Goal: Task Accomplishment & Management: Complete application form

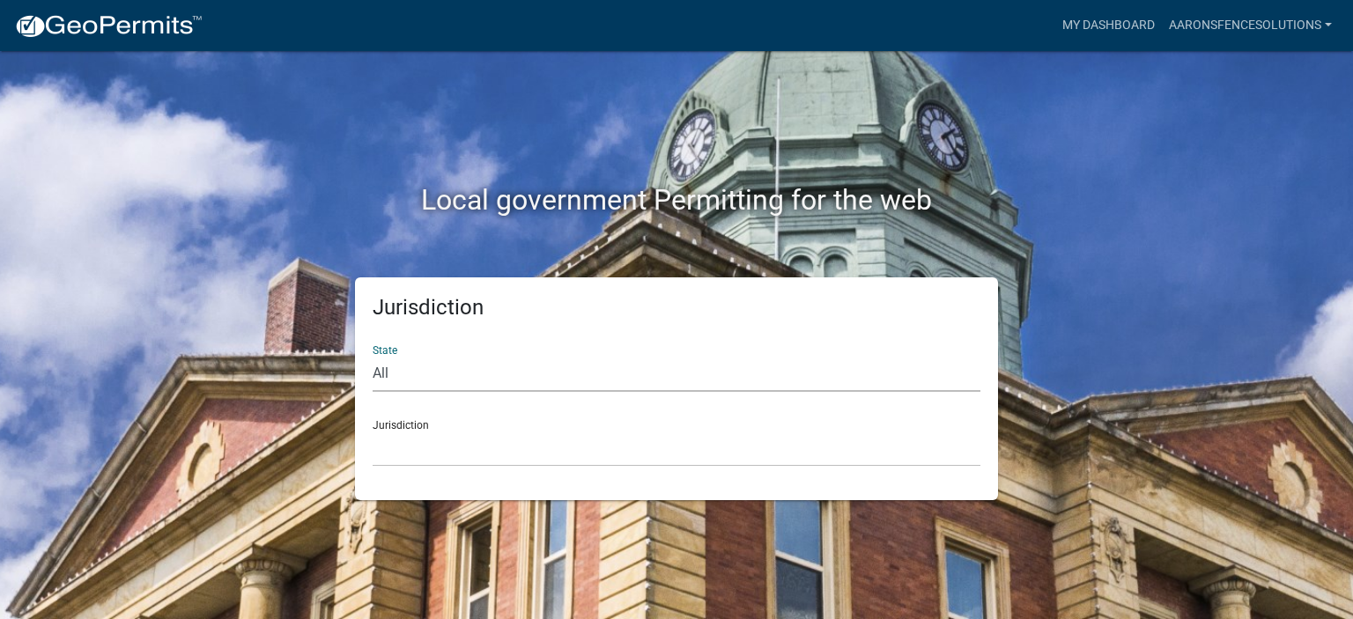
click at [383, 372] on select "All [US_STATE] [US_STATE] [US_STATE] [US_STATE] [US_STATE] [US_STATE] [US_STATE…" at bounding box center [677, 374] width 608 height 36
select select "[US_STATE]"
click at [373, 356] on select "All [US_STATE] [US_STATE] [US_STATE] [US_STATE] [US_STATE] [US_STATE] [US_STATE…" at bounding box center [677, 374] width 608 height 36
click at [381, 443] on select "City of [GEOGRAPHIC_DATA], [US_STATE] City of [GEOGRAPHIC_DATA], [US_STATE] Cit…" at bounding box center [677, 449] width 608 height 36
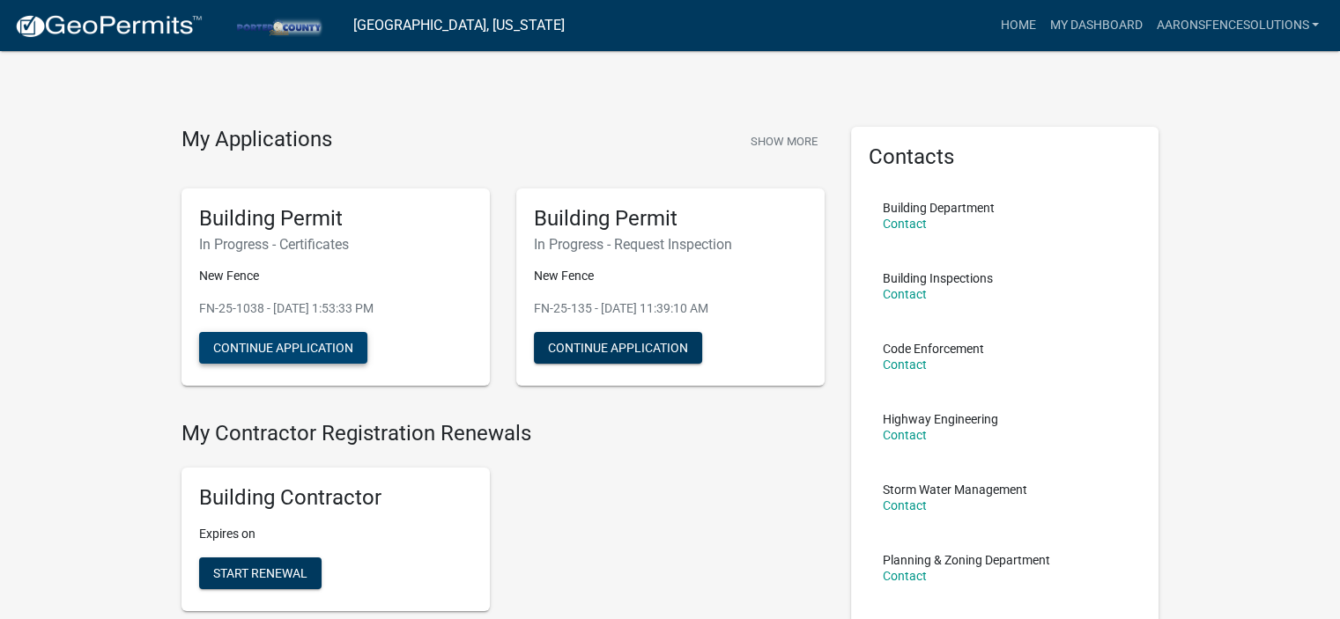
click at [310, 339] on button "Continue Application" at bounding box center [283, 348] width 168 height 32
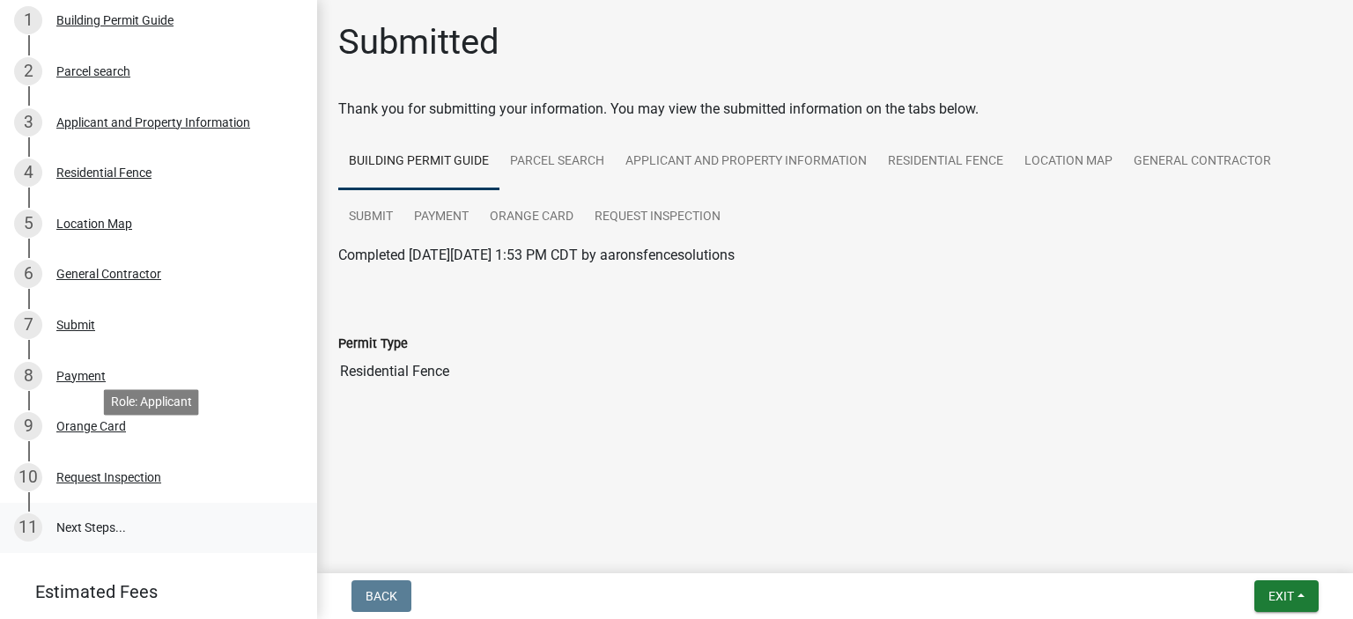
scroll to position [264, 0]
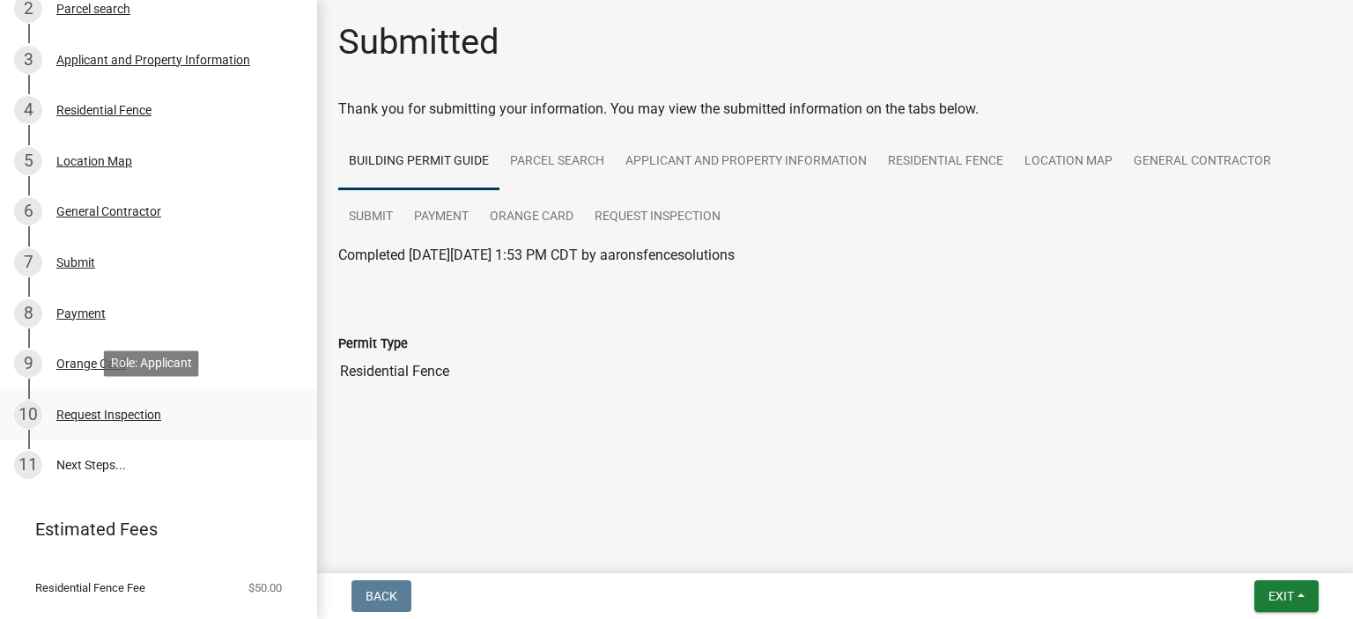
click at [144, 416] on div "Request Inspection" at bounding box center [108, 415] width 105 height 12
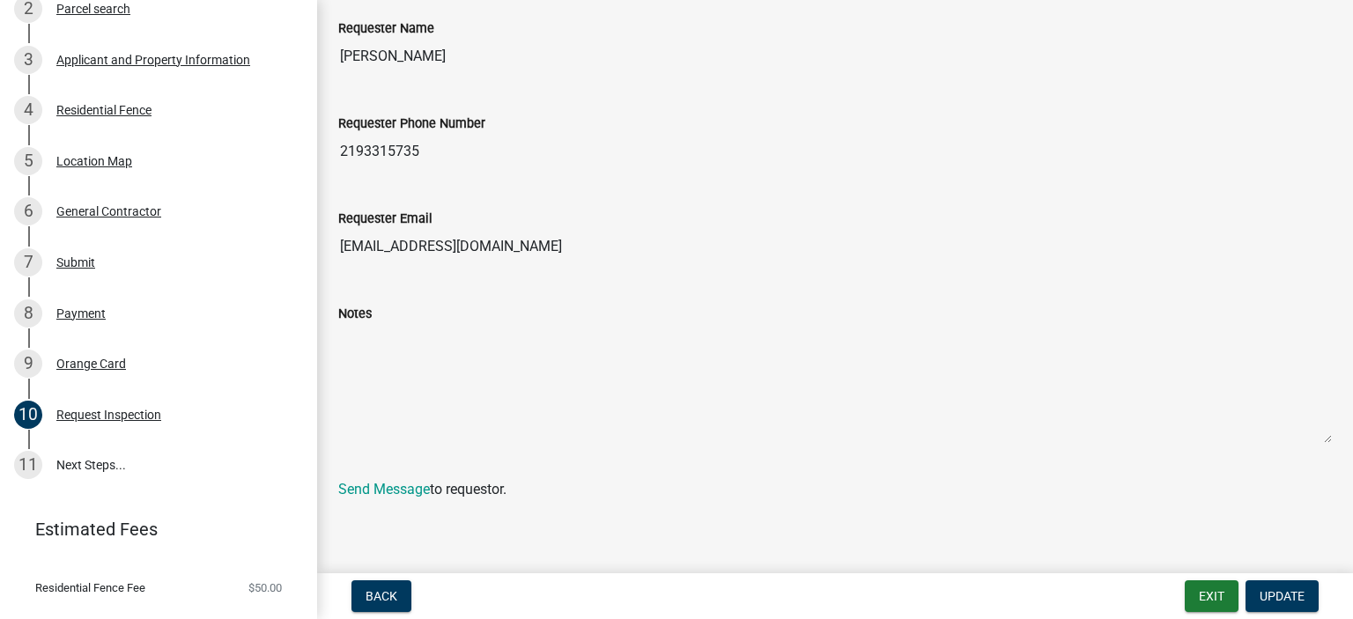
scroll to position [528, 0]
click at [78, 454] on link "11 Next Steps..." at bounding box center [158, 465] width 317 height 51
click at [32, 461] on div "11" at bounding box center [28, 465] width 28 height 28
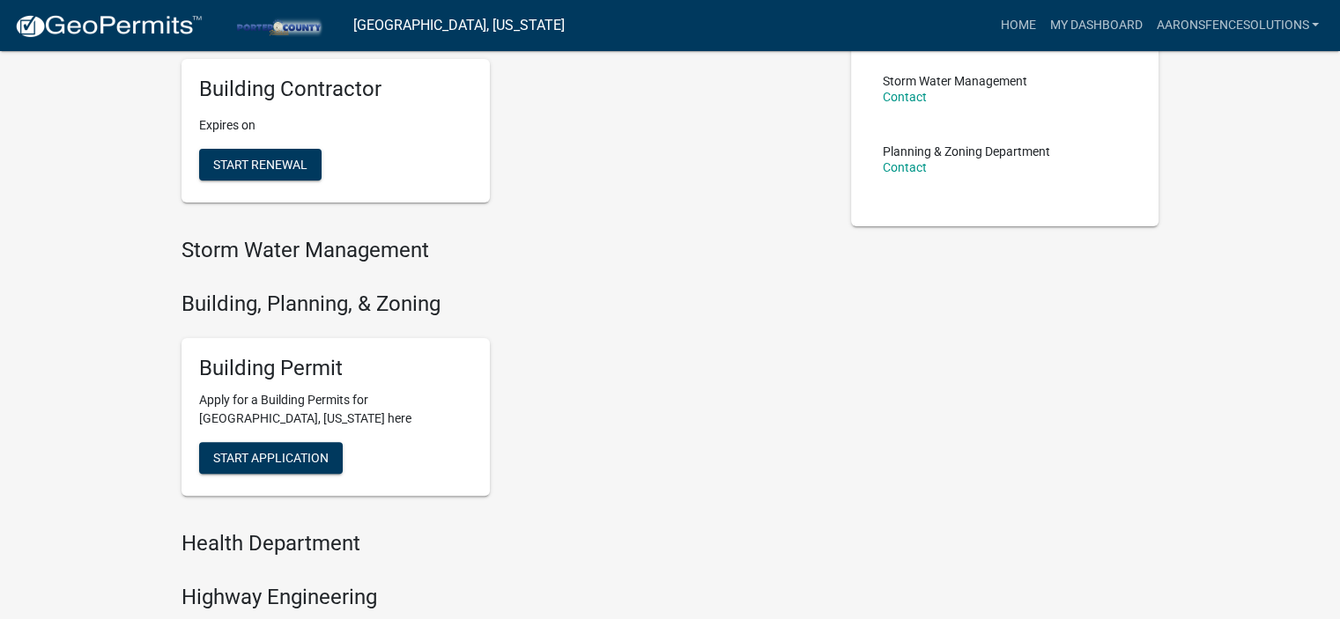
scroll to position [440, 0]
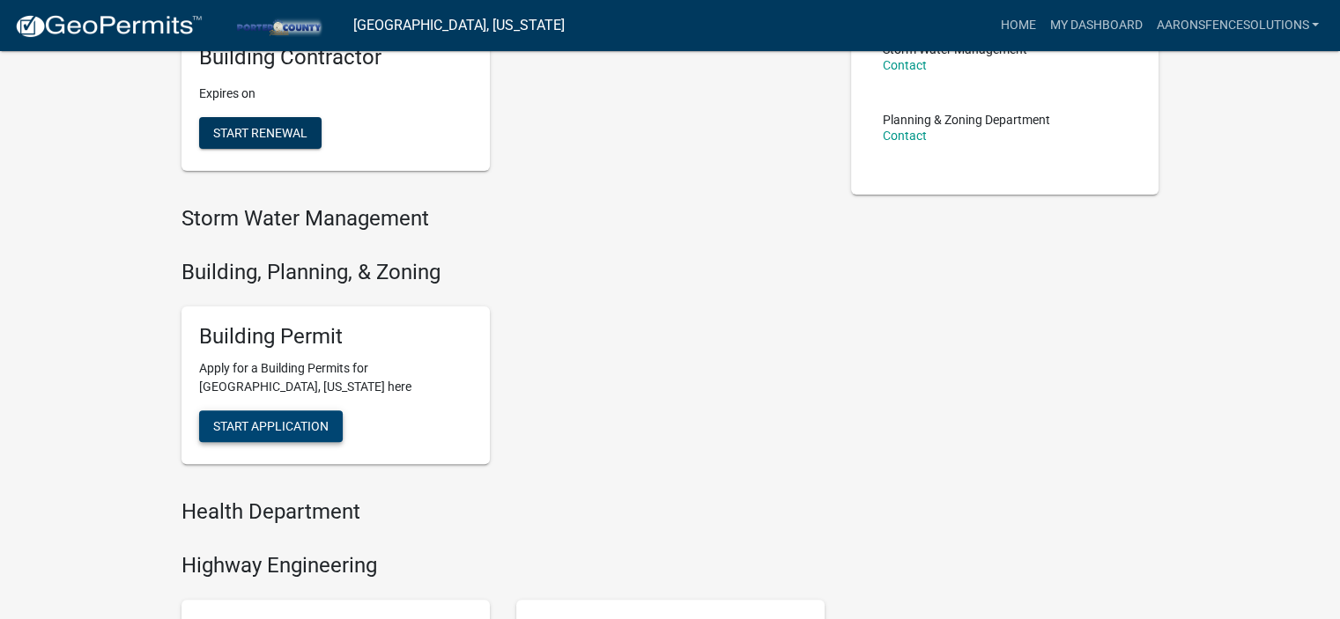
click at [292, 425] on span "Start Application" at bounding box center [270, 426] width 115 height 14
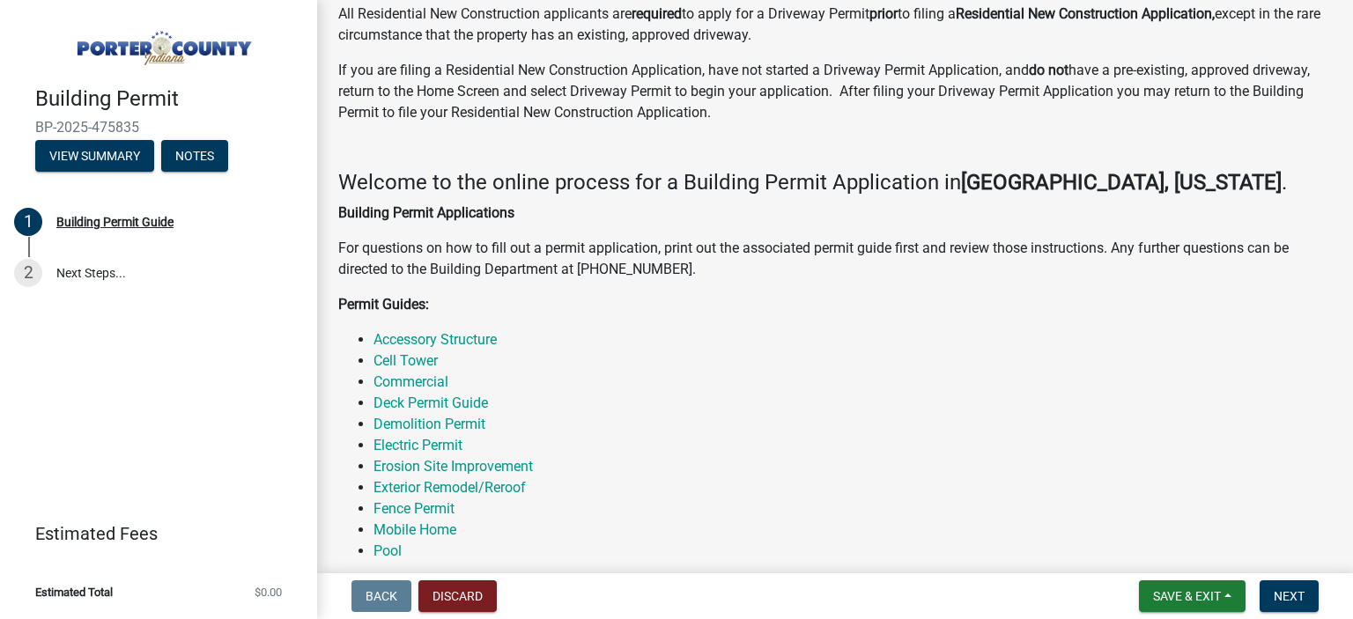
scroll to position [176, 0]
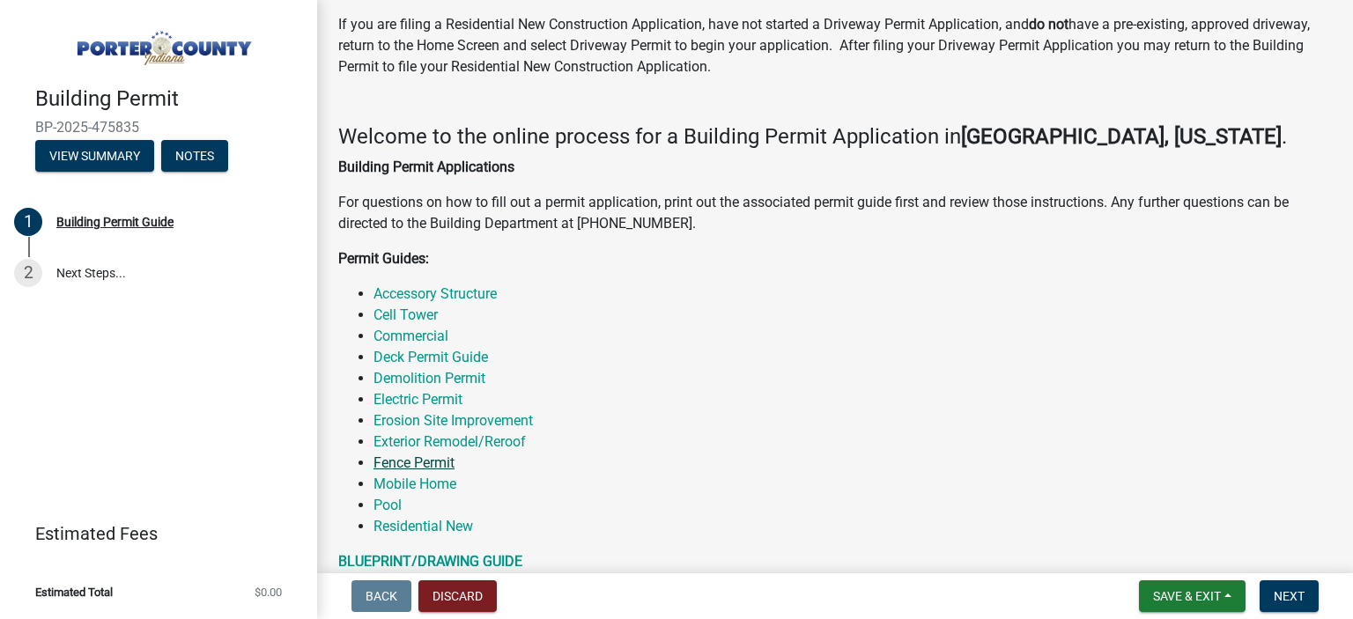
click at [433, 463] on link "Fence Permit" at bounding box center [413, 462] width 81 height 17
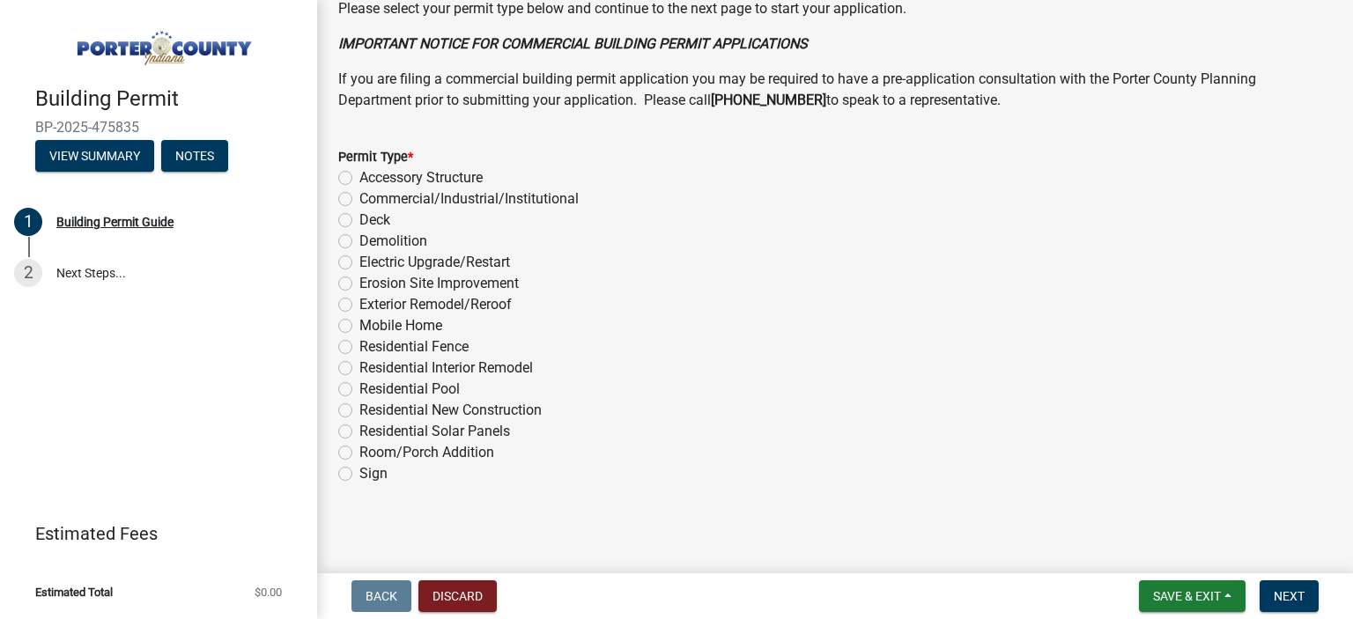
scroll to position [1415, 0]
click at [359, 341] on label "Residential Fence" at bounding box center [413, 345] width 109 height 21
click at [359, 341] on input "Residential Fence" at bounding box center [364, 340] width 11 height 11
radio input "true"
click at [1295, 596] on span "Next" at bounding box center [1289, 596] width 31 height 14
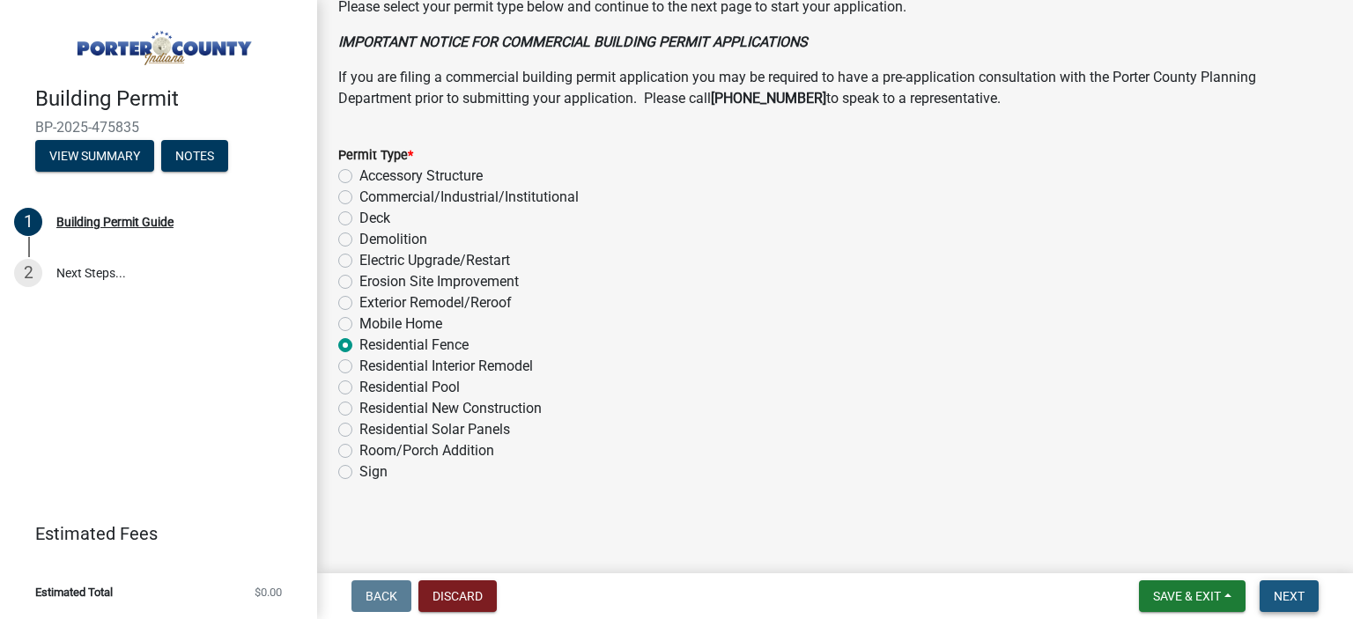
scroll to position [0, 0]
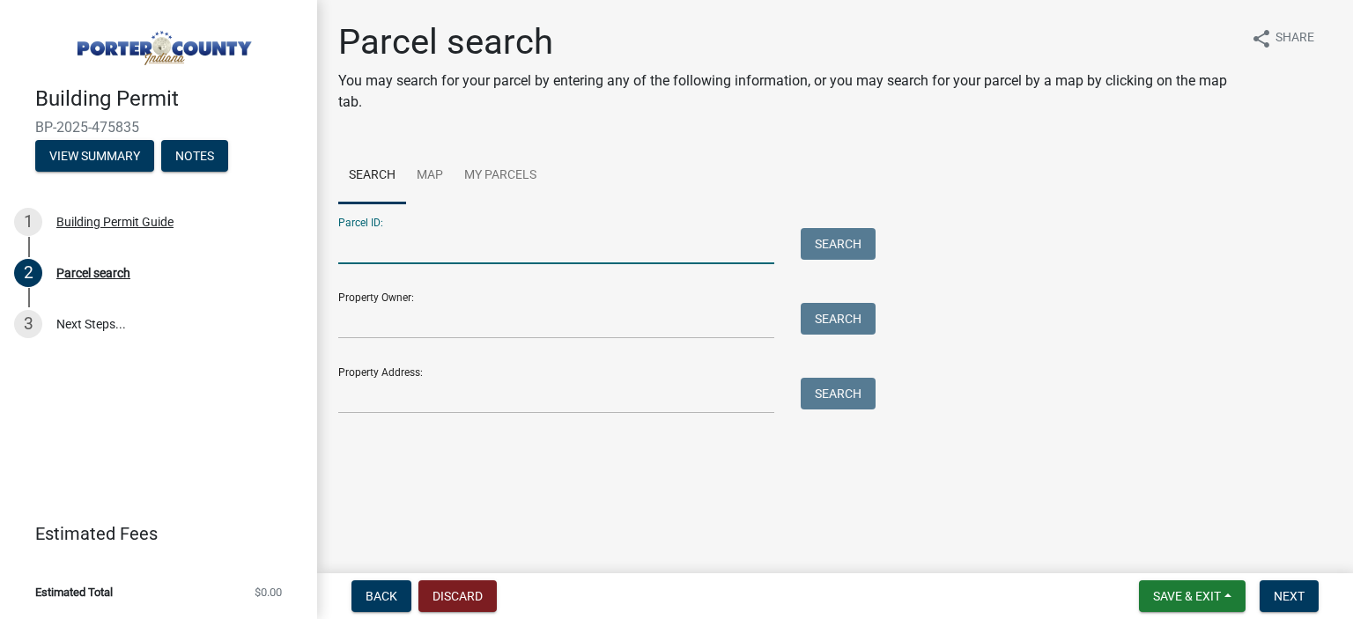
click at [372, 250] on input "Parcel ID:" at bounding box center [556, 246] width 436 height 36
click at [352, 392] on input "Property Address:" at bounding box center [556, 396] width 436 height 36
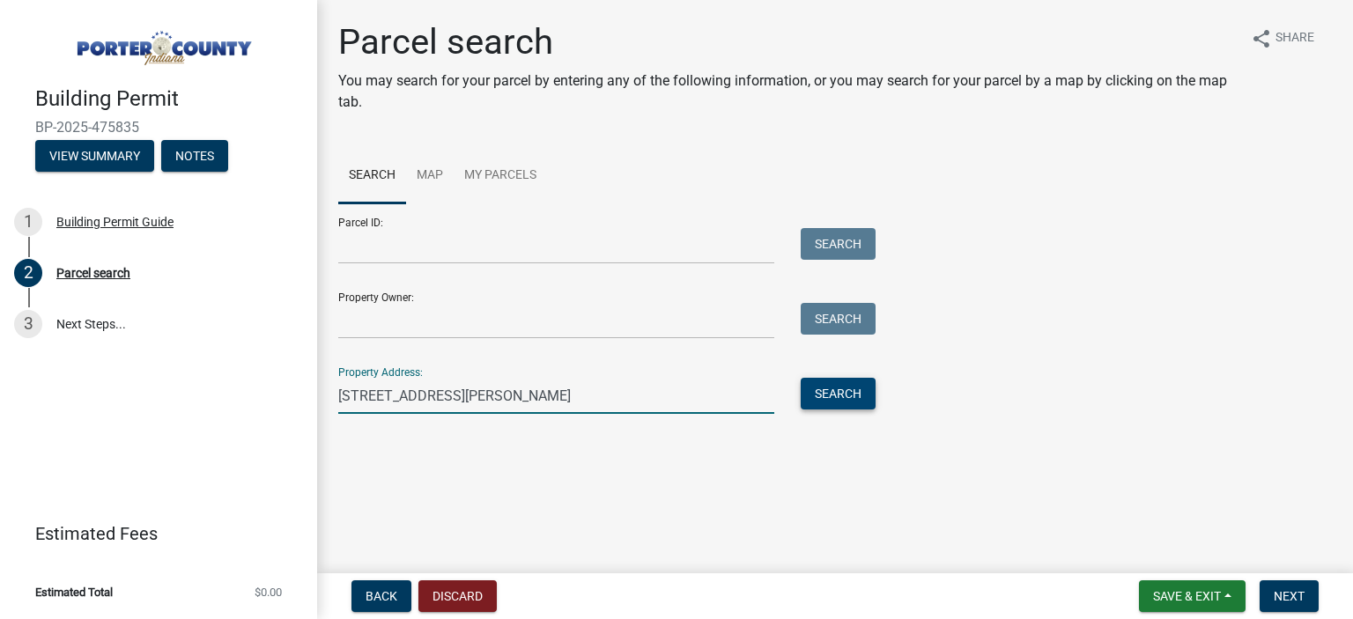
type input "[STREET_ADDRESS][PERSON_NAME]"
click at [851, 389] on button "Search" at bounding box center [838, 394] width 75 height 32
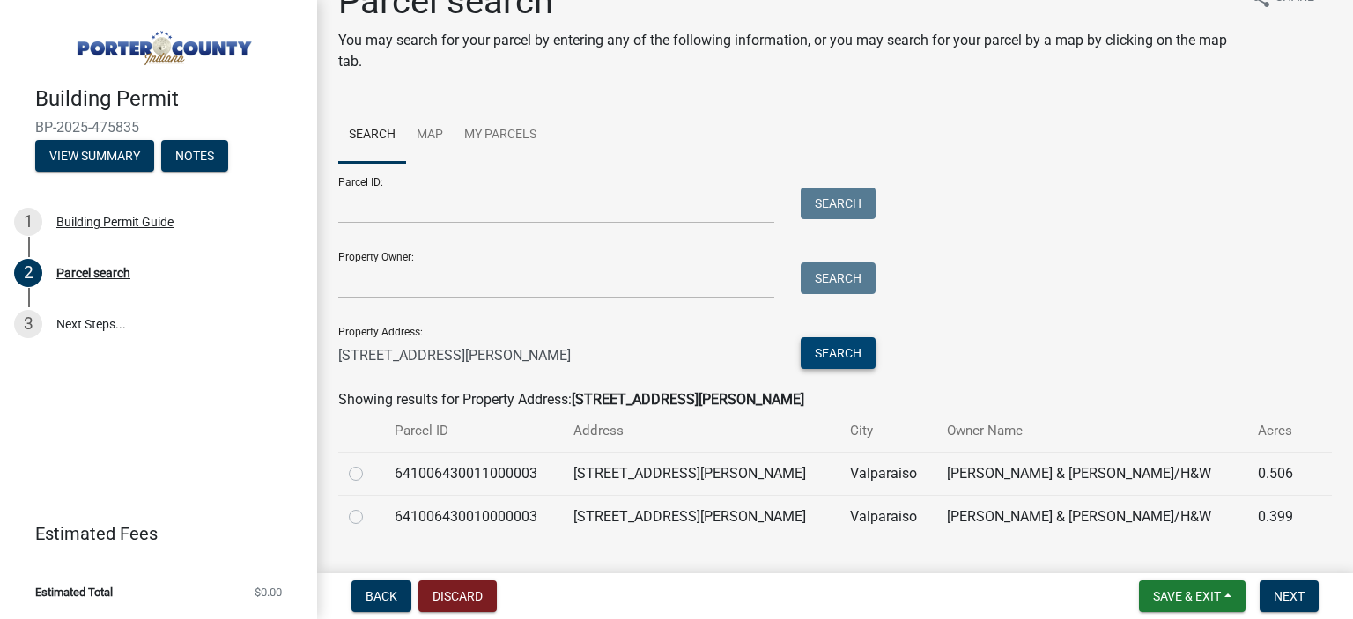
scroll to position [80, 0]
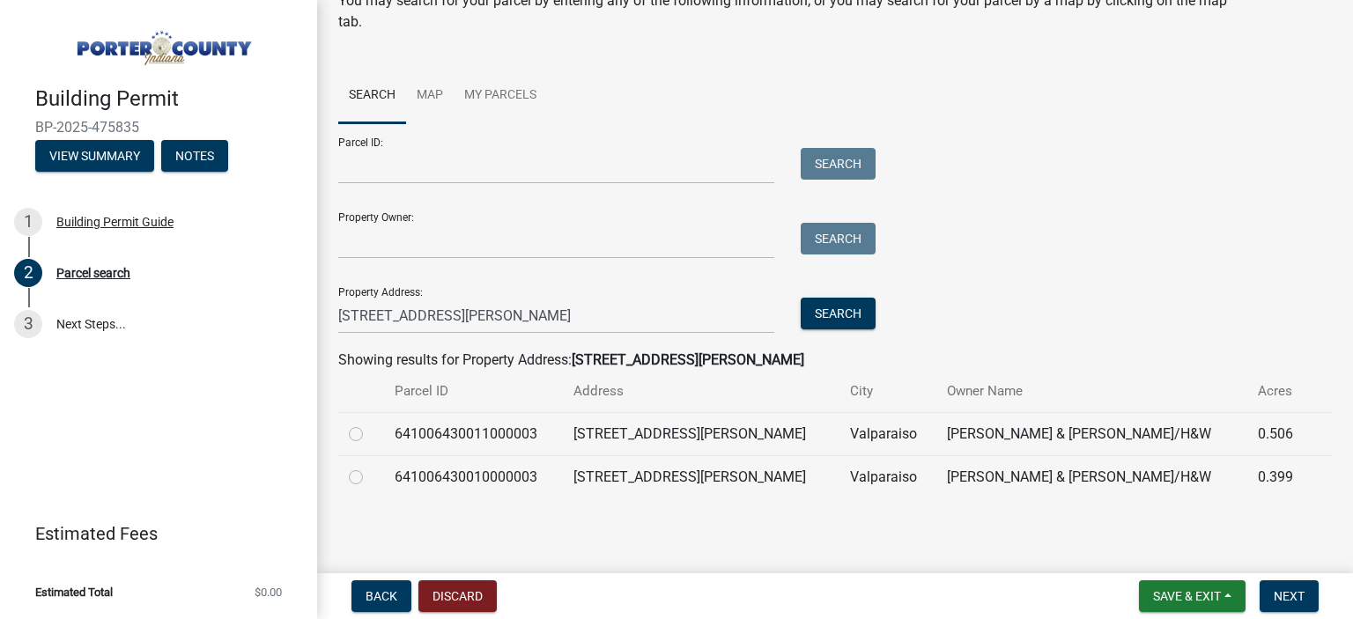
click at [370, 424] on label at bounding box center [370, 424] width 0 height 0
click at [370, 434] on input "radio" at bounding box center [375, 429] width 11 height 11
radio input "true"
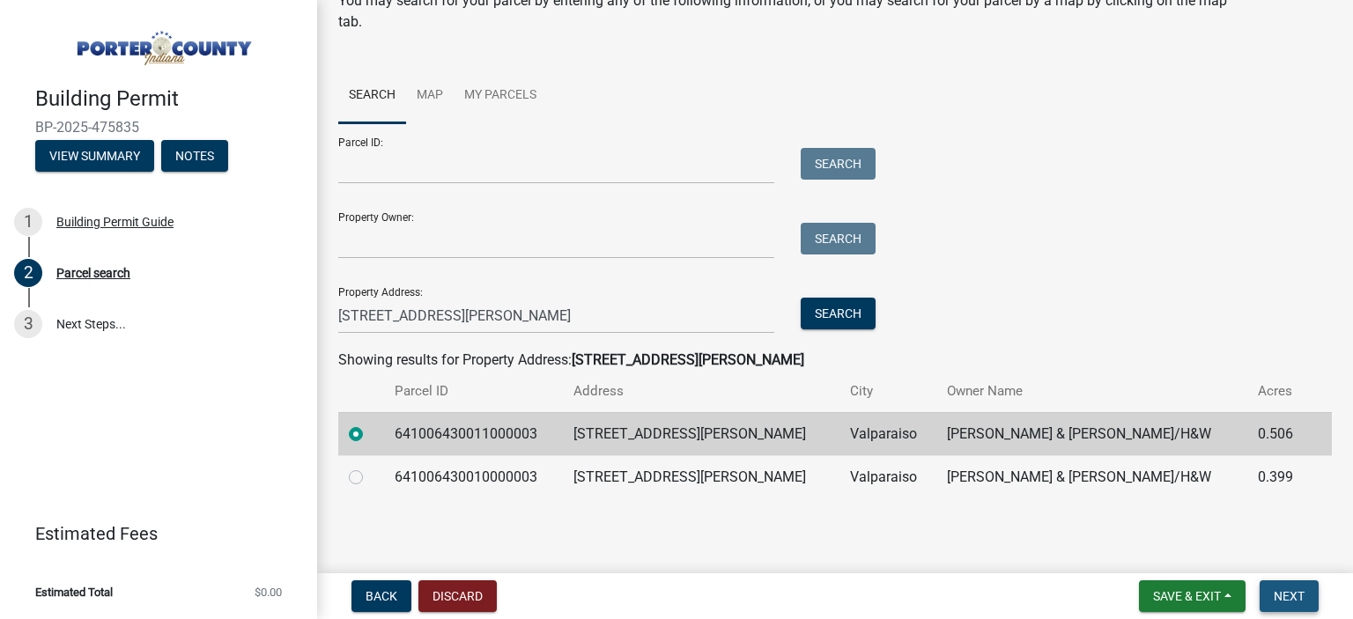
click at [1279, 591] on span "Next" at bounding box center [1289, 596] width 31 height 14
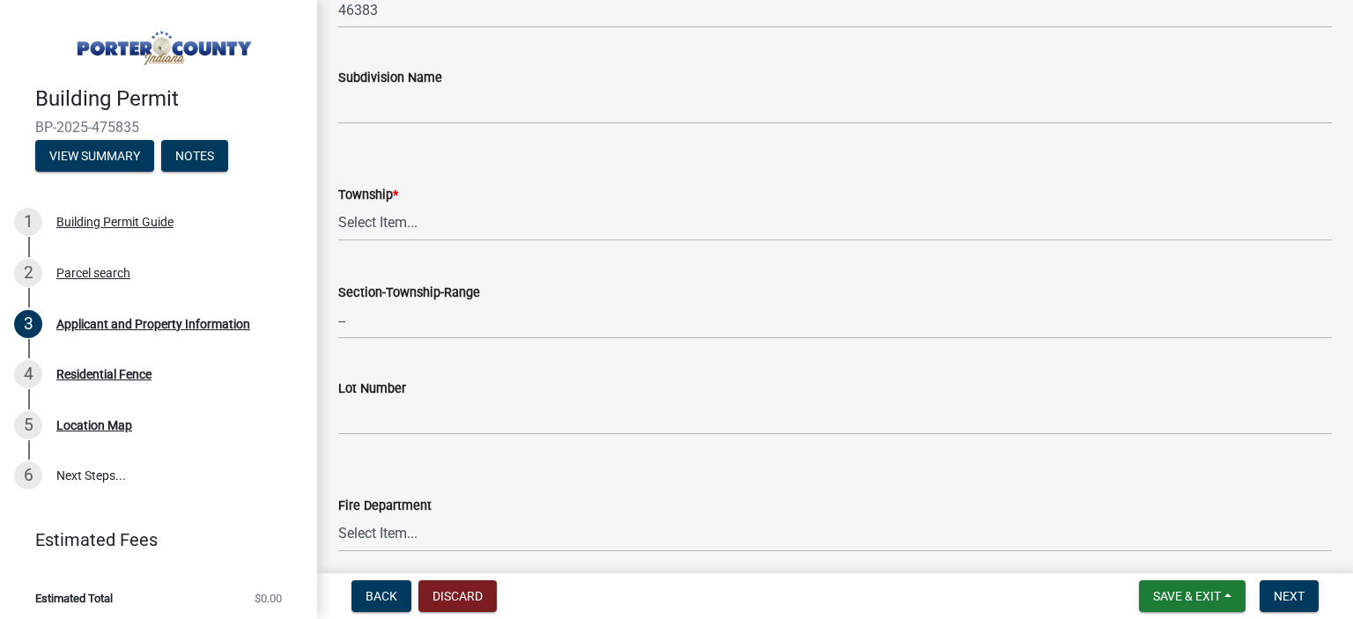
scroll to position [705, 0]
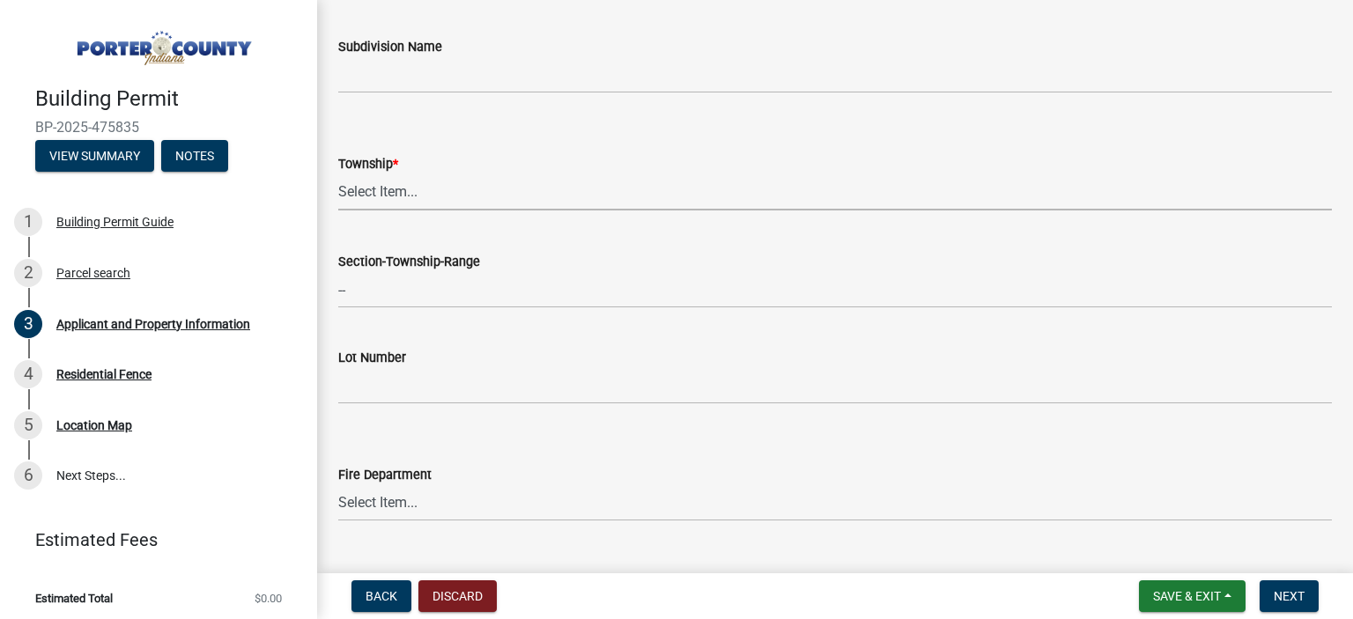
click at [469, 193] on select "Select Item... [PERSON_NAME][GEOGRAPHIC_DATA] [PERSON_NAME][GEOGRAPHIC_DATA] [G…" at bounding box center [835, 192] width 994 height 36
click at [338, 174] on select "Select Item... [PERSON_NAME][GEOGRAPHIC_DATA] [PERSON_NAME][GEOGRAPHIC_DATA] [G…" at bounding box center [835, 192] width 994 height 36
select select "6f5aa9ae-62ac-41bd-979a-9c71eae504cc"
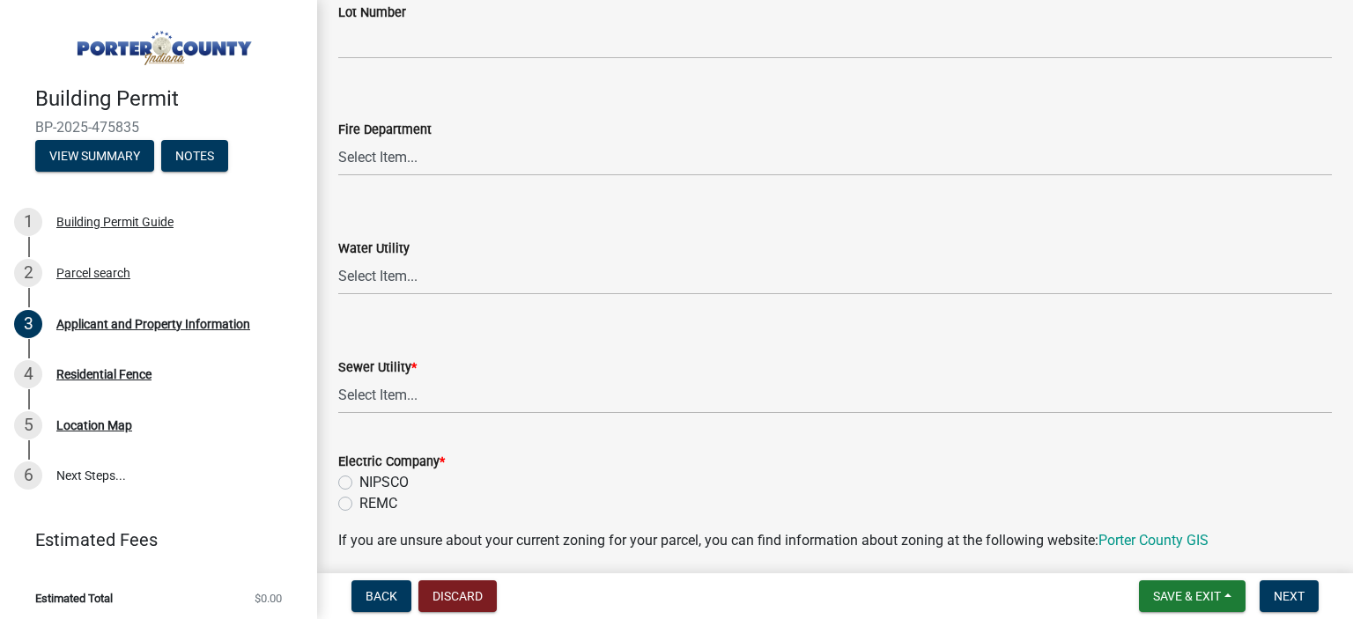
scroll to position [1057, 0]
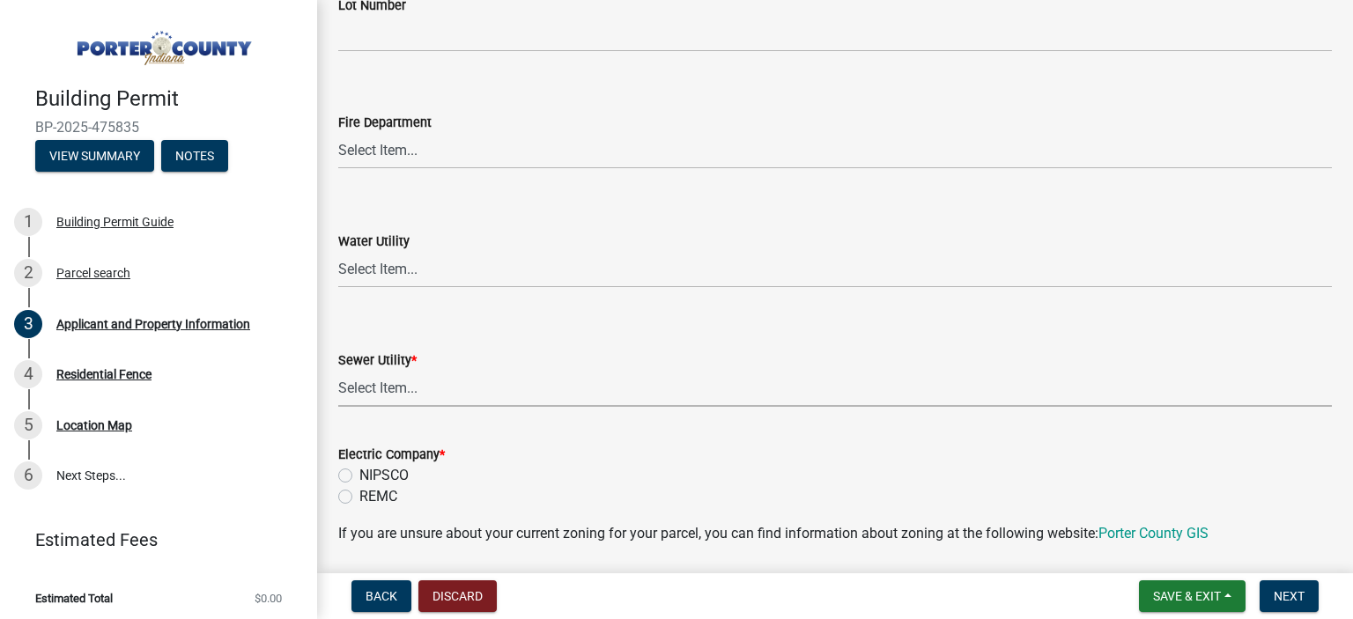
click at [362, 388] on select "Select Item... Aqua [US_STATE] Inc Damon Run Falling Waters Lake Eliza - LEACD …" at bounding box center [835, 389] width 994 height 36
click at [338, 371] on select "Select Item... Aqua [US_STATE] Inc Damon Run Falling Waters Lake Eliza - LEACD …" at bounding box center [835, 389] width 994 height 36
select select "c796f995-08fe-487b-a20e-70ab553361d3"
click at [359, 476] on label "NIPSCO" at bounding box center [383, 475] width 49 height 21
click at [359, 476] on input "NIPSCO" at bounding box center [364, 470] width 11 height 11
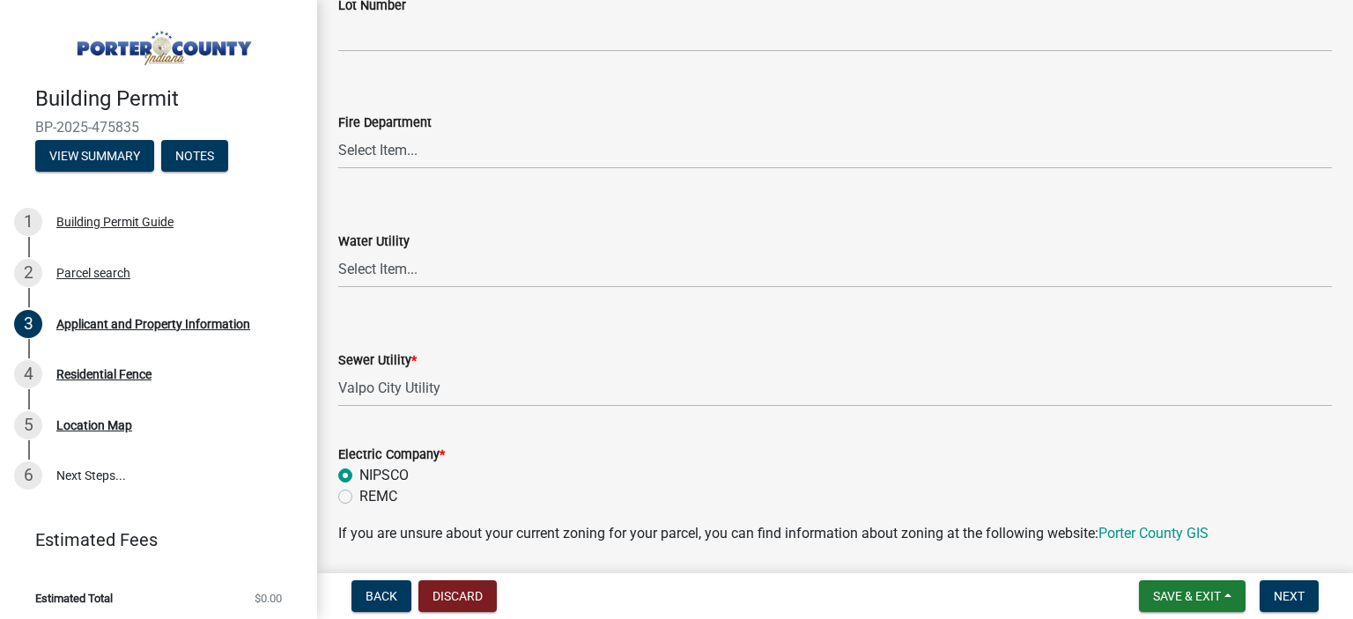
radio input "true"
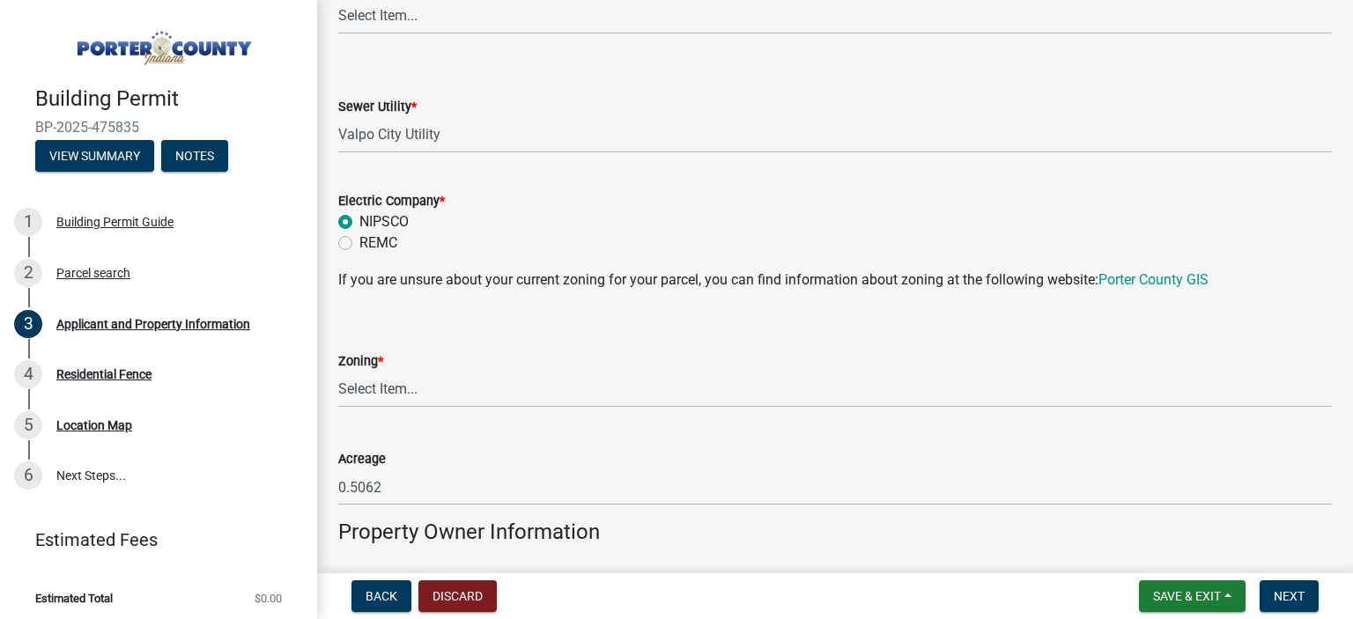
scroll to position [1321, 0]
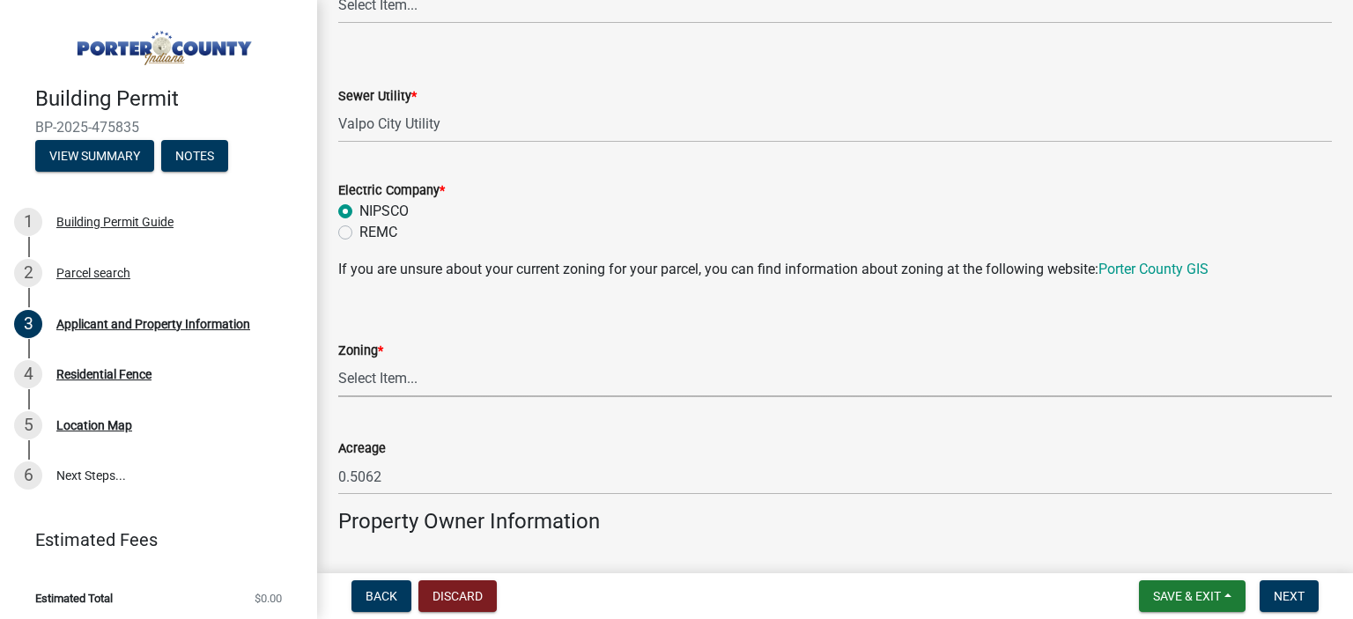
click at [534, 382] on select "Select Item... A1 A2 CH CM CN I1 I2 I3 IN MP OT P1 P2 PUD R1 R2 R3 R4 RL RR" at bounding box center [835, 379] width 994 height 36
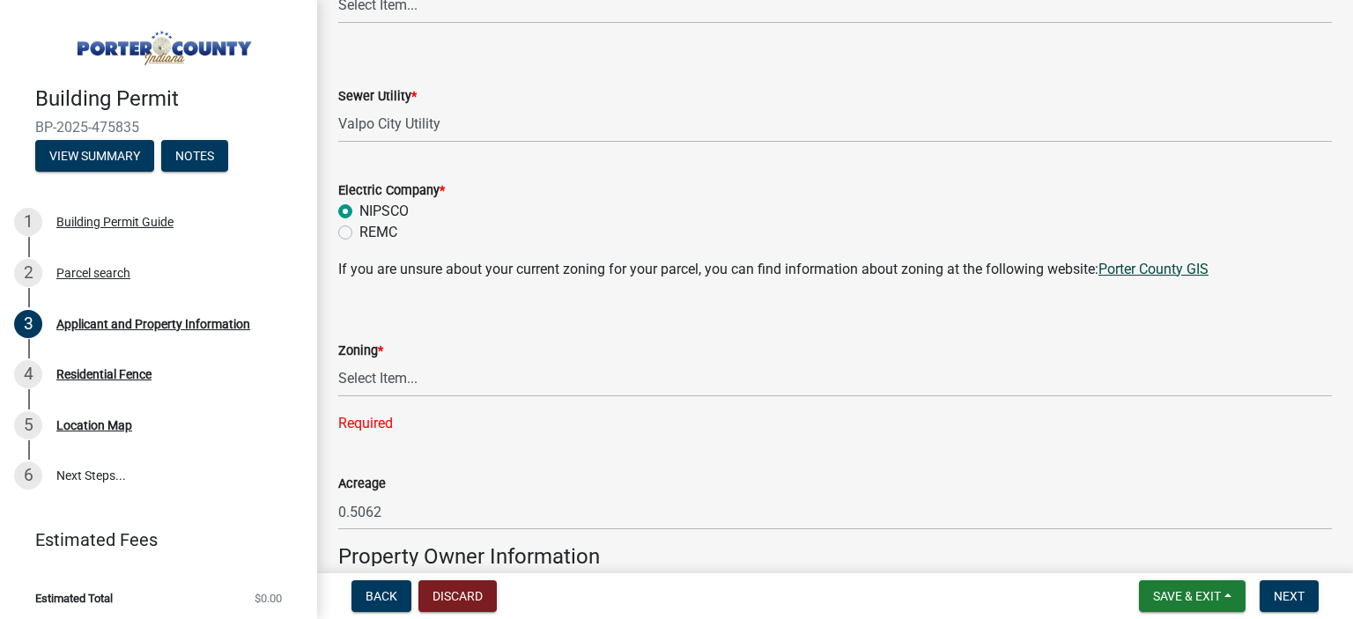
click at [1195, 269] on link "Porter County GIS" at bounding box center [1153, 269] width 110 height 17
click at [434, 371] on select "Select Item... A1 A2 CH CM CN I1 I2 I3 IN MP OT P1 P2 PUD R1 R2 R3 R4 RL RR" at bounding box center [835, 379] width 994 height 36
click at [338, 361] on select "Select Item... A1 A2 CH CM CN I1 I2 I3 IN MP OT P1 P2 PUD R1 R2 R3 R4 RL RR" at bounding box center [835, 379] width 994 height 36
select select "e2d1b1d7-ccc9-456b-9e96-e16306515997"
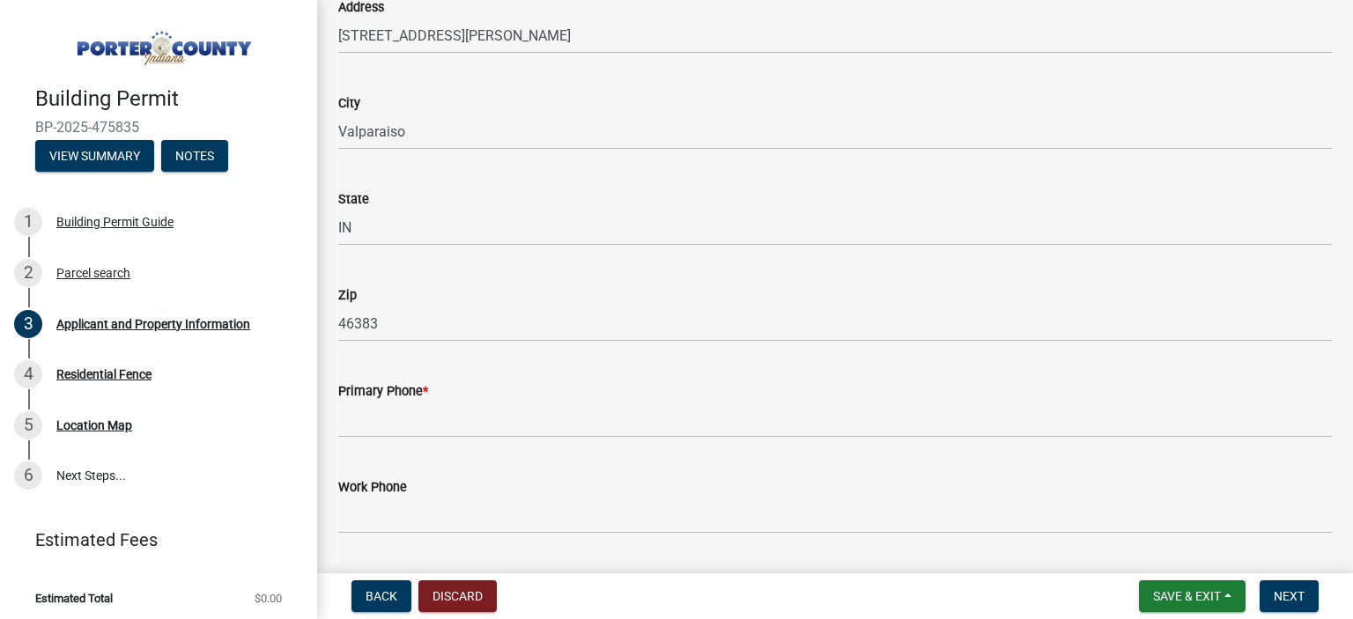
scroll to position [2026, 0]
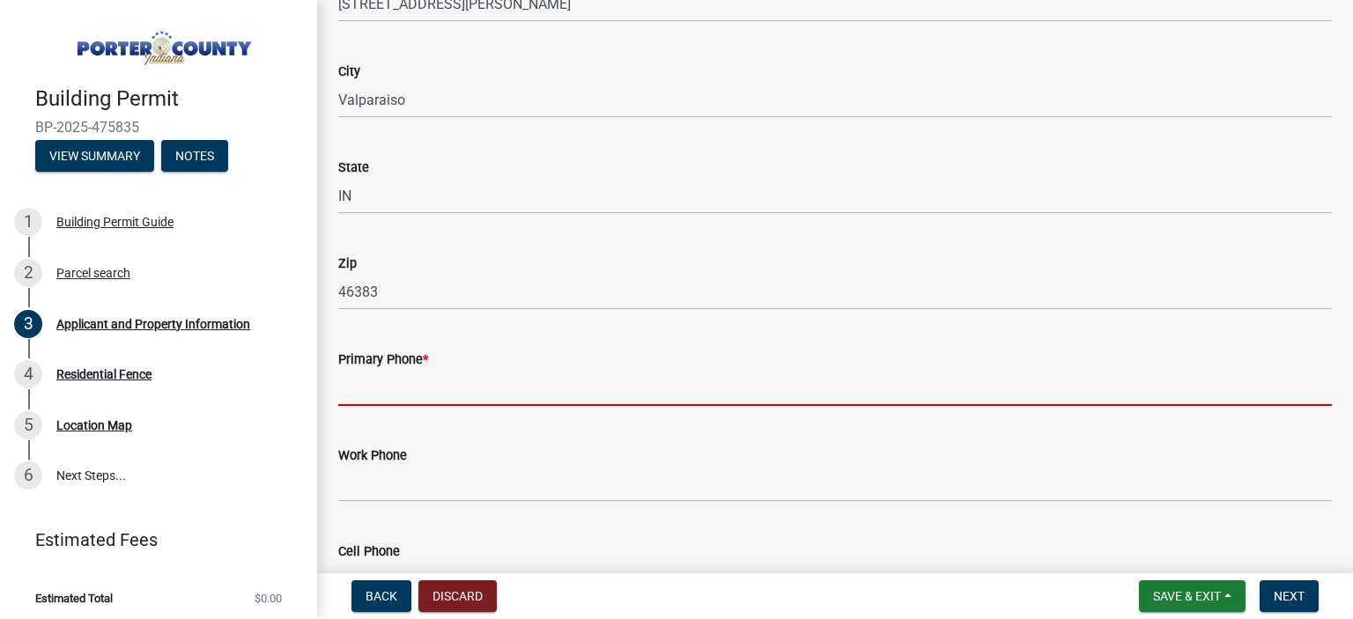
click at [444, 380] on input "Primary Phone *" at bounding box center [835, 388] width 994 height 36
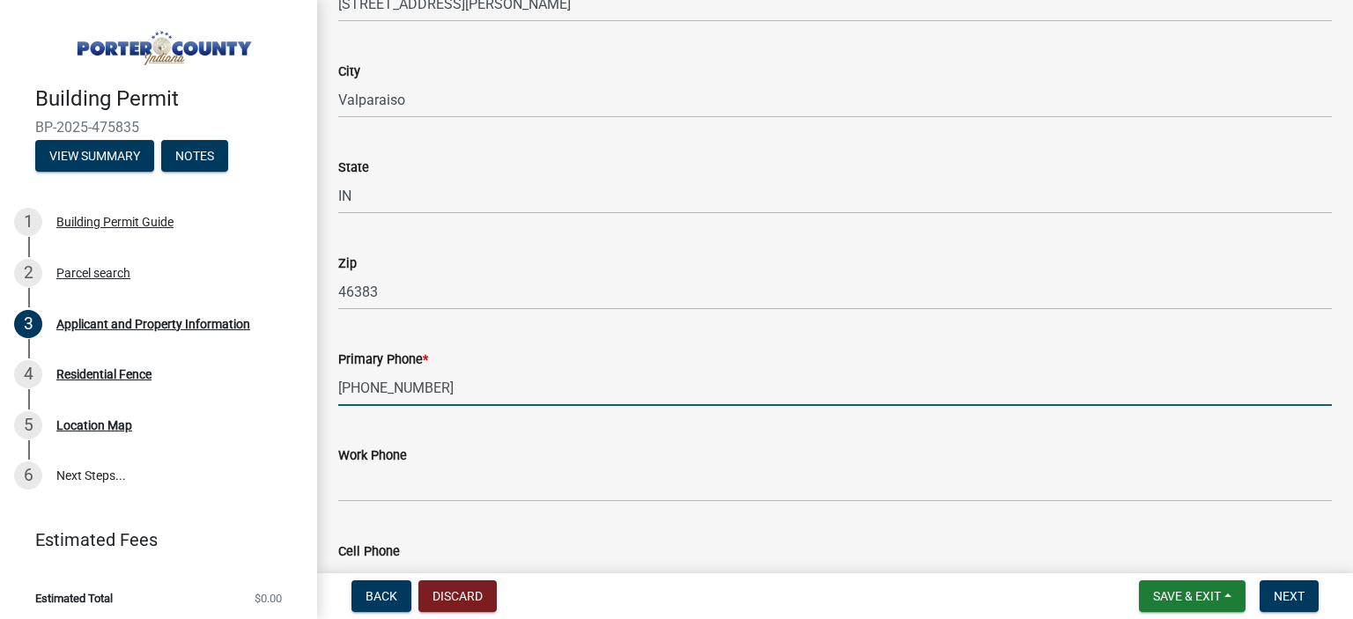
type input "[PHONE_NUMBER]"
click at [470, 432] on div "Work Phone" at bounding box center [835, 461] width 994 height 82
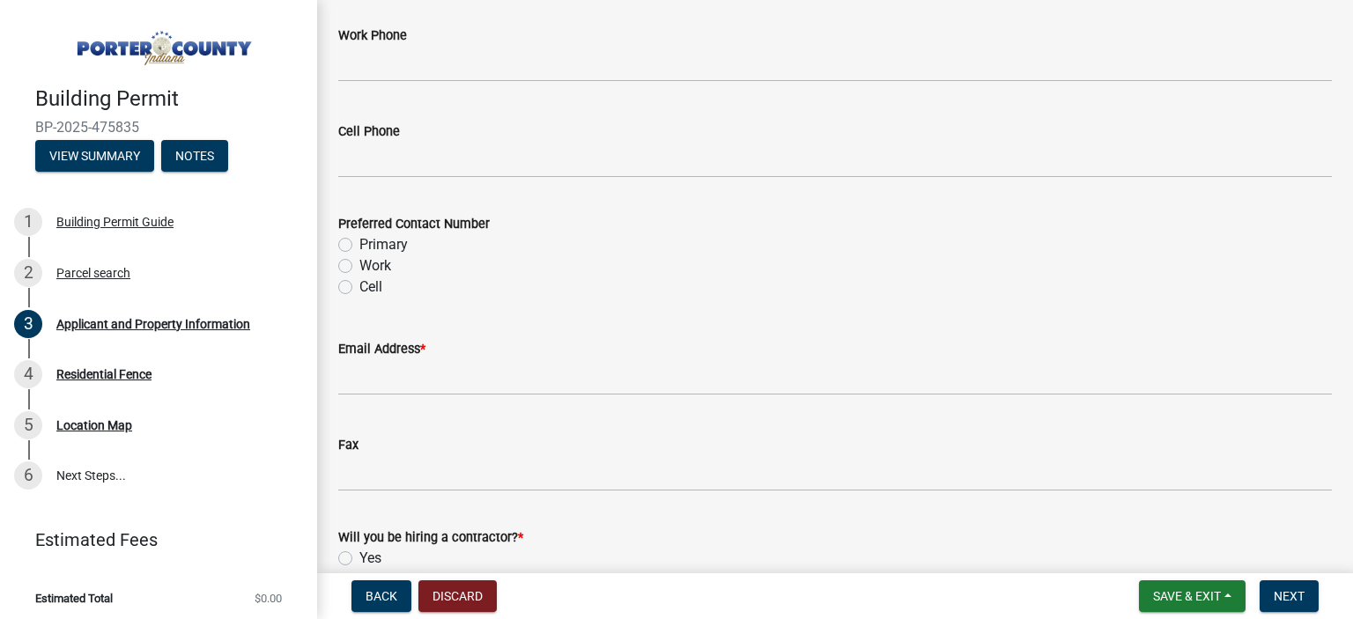
scroll to position [2466, 0]
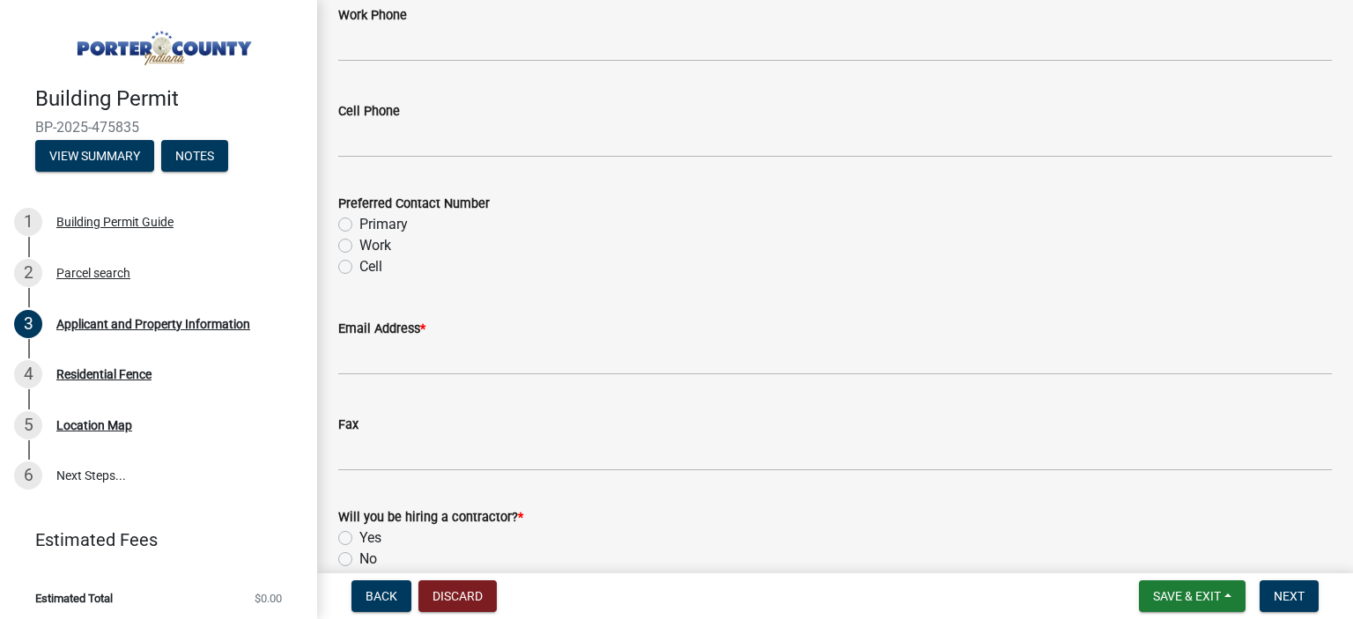
click at [359, 267] on label "Cell" at bounding box center [370, 266] width 23 height 21
click at [359, 267] on input "Cell" at bounding box center [364, 261] width 11 height 11
radio input "true"
click at [359, 267] on label "Cell" at bounding box center [370, 266] width 23 height 21
click at [359, 267] on input "Cell" at bounding box center [364, 261] width 11 height 11
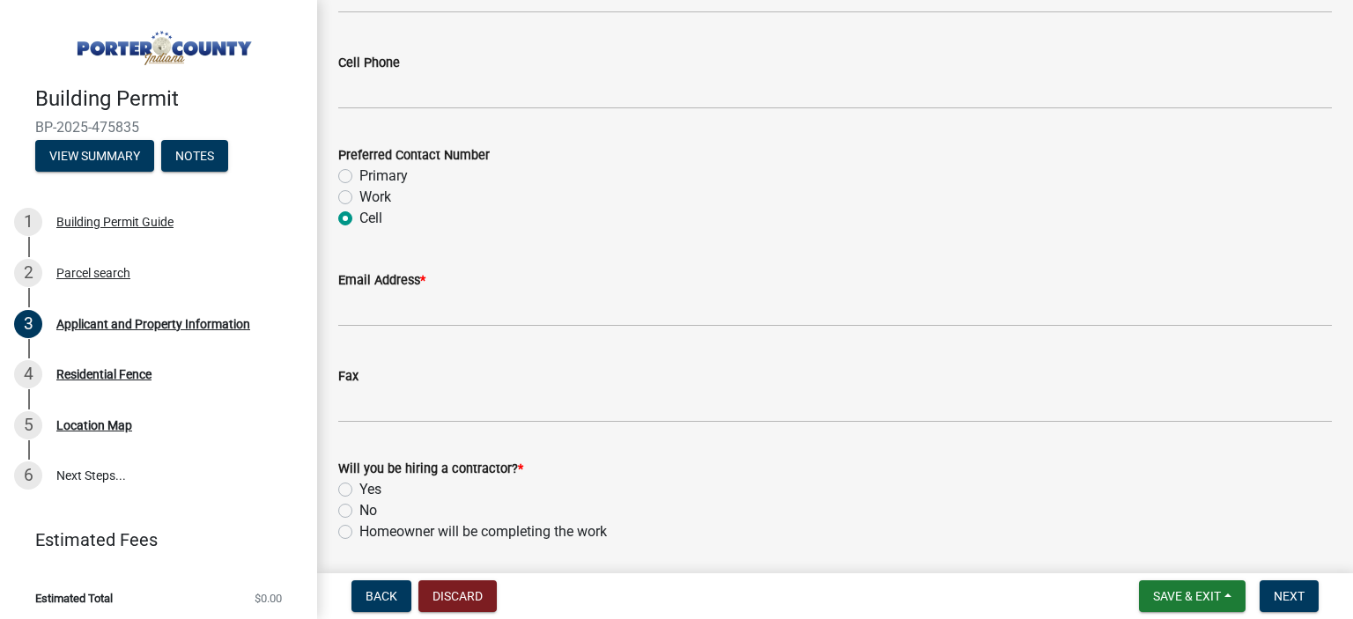
scroll to position [2554, 0]
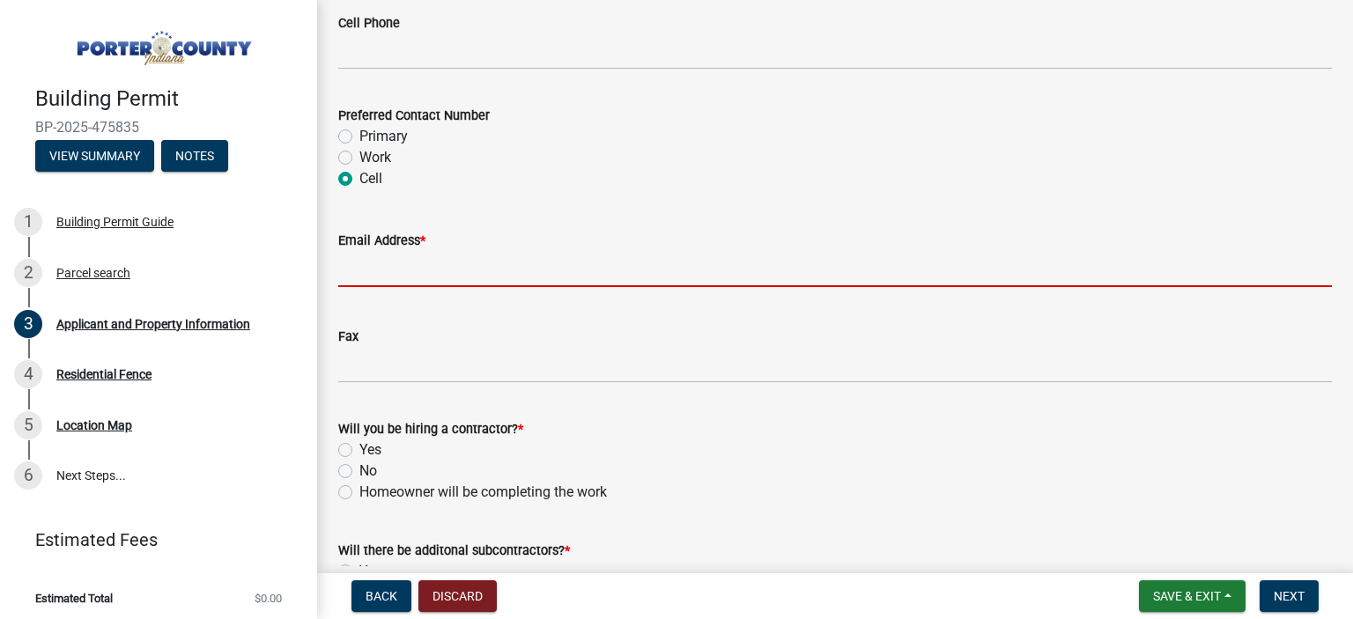
click at [417, 268] on input "Email Address *" at bounding box center [835, 269] width 994 height 36
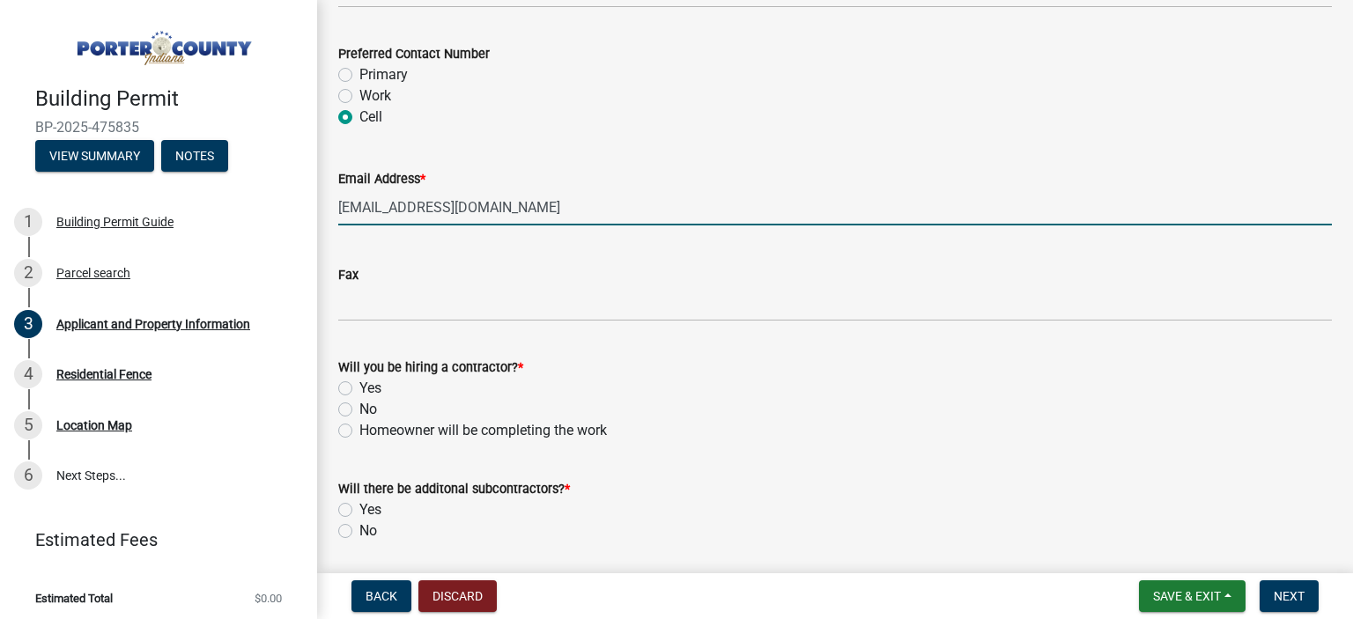
scroll to position [2642, 0]
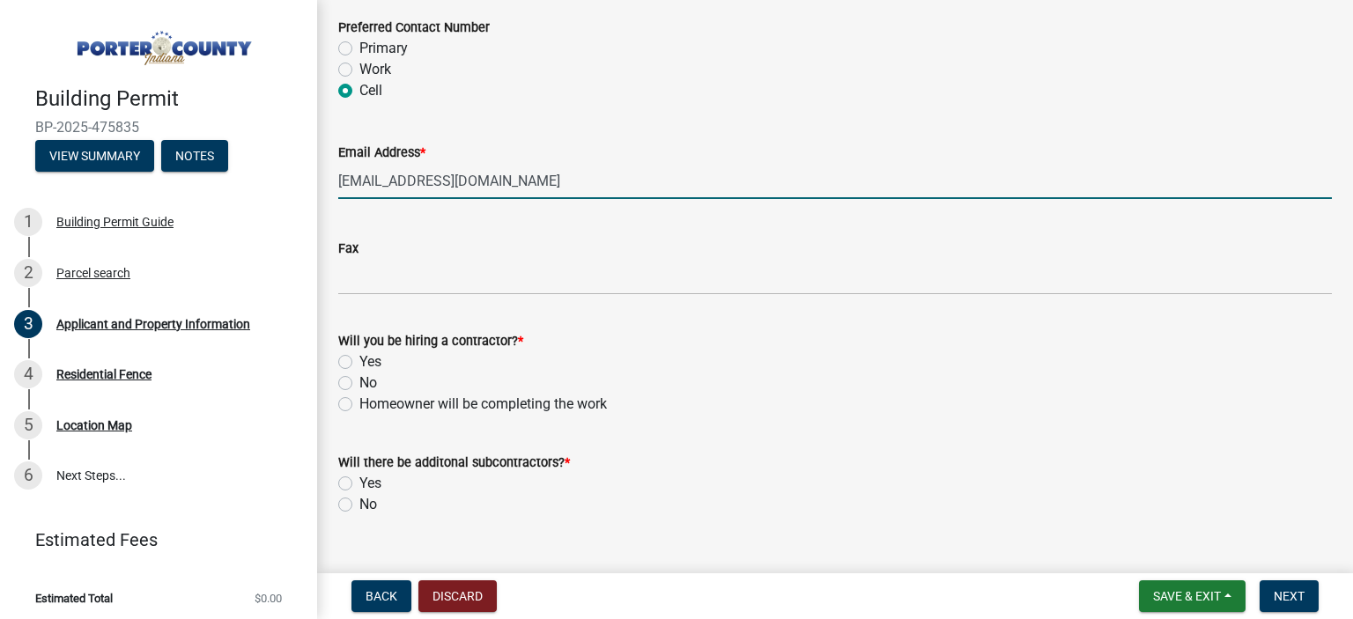
type input "[EMAIL_ADDRESS][DOMAIN_NAME]"
click at [359, 365] on label "Yes" at bounding box center [370, 361] width 22 height 21
click at [359, 363] on input "Yes" at bounding box center [364, 356] width 11 height 11
radio input "true"
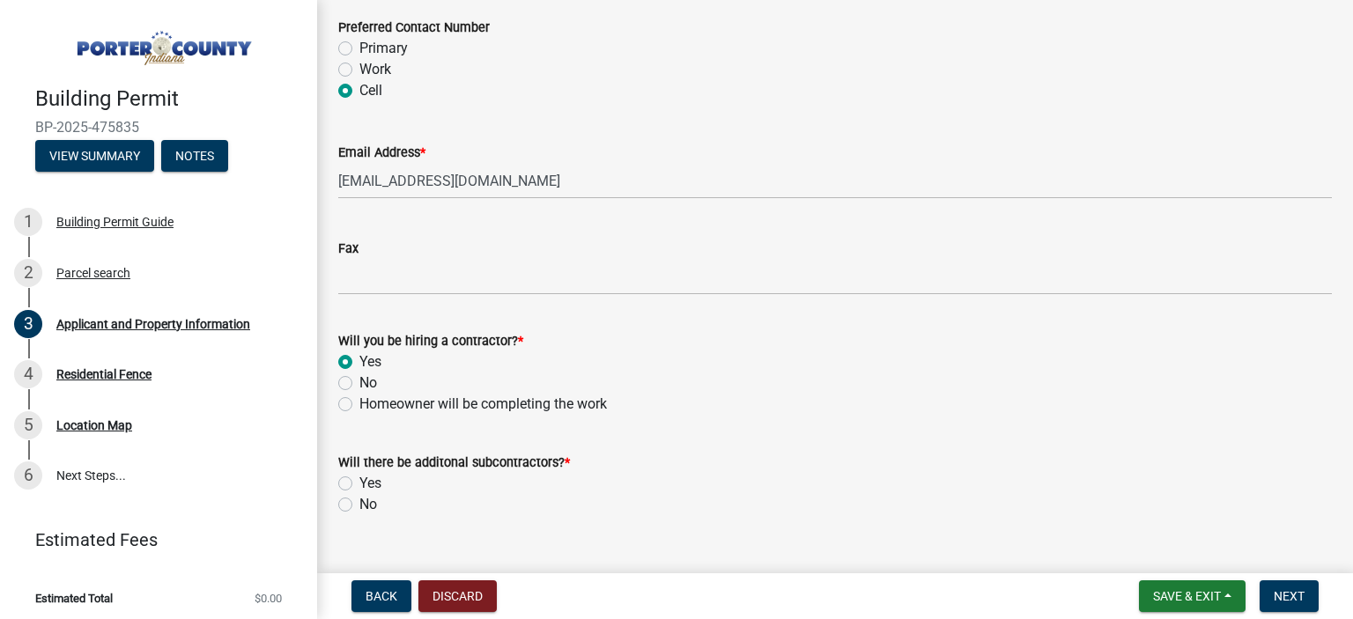
scroll to position [2675, 0]
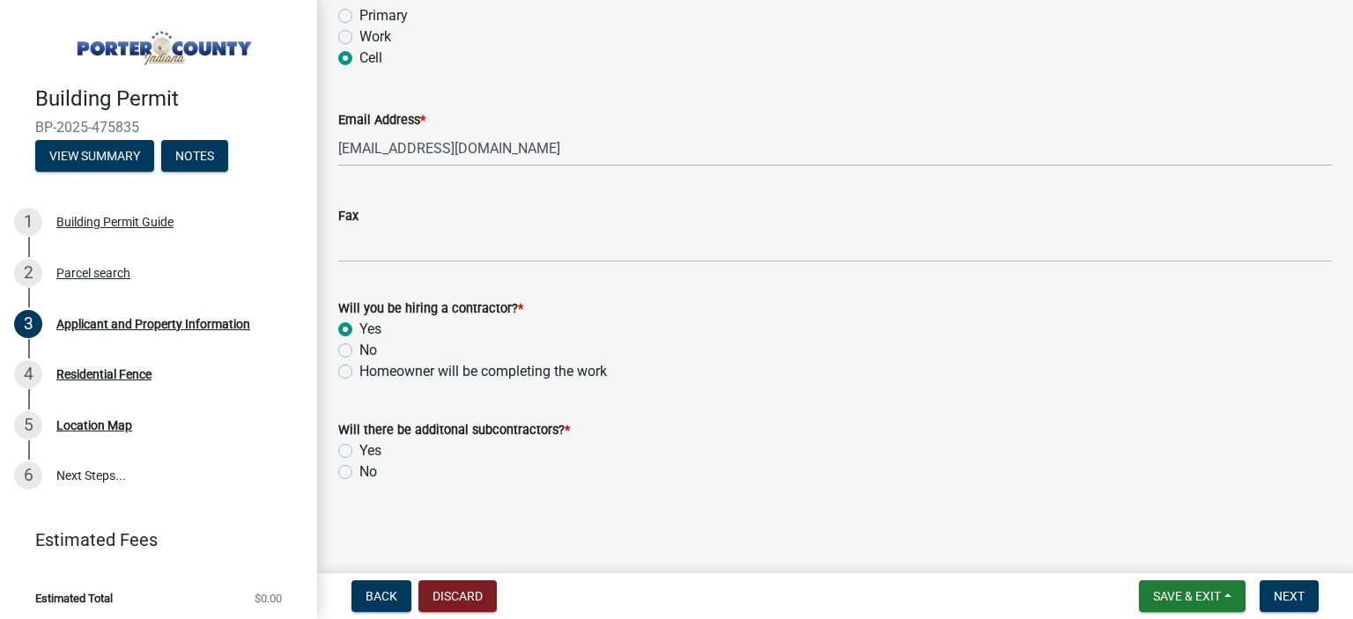
click at [359, 471] on label "No" at bounding box center [368, 472] width 18 height 21
click at [359, 471] on input "No" at bounding box center [364, 467] width 11 height 11
radio input "true"
click at [1274, 591] on span "Next" at bounding box center [1289, 596] width 31 height 14
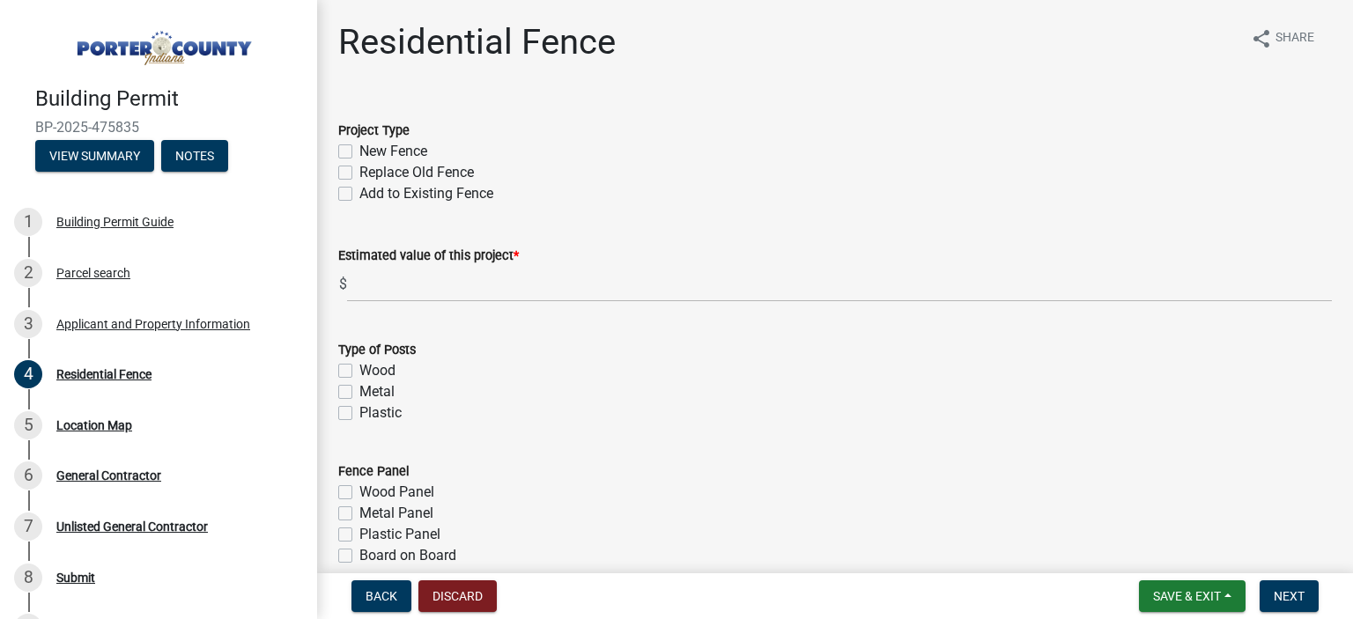
click at [359, 154] on label "New Fence" at bounding box center [393, 151] width 68 height 21
click at [359, 152] on input "New Fence" at bounding box center [364, 146] width 11 height 11
checkbox input "true"
checkbox input "false"
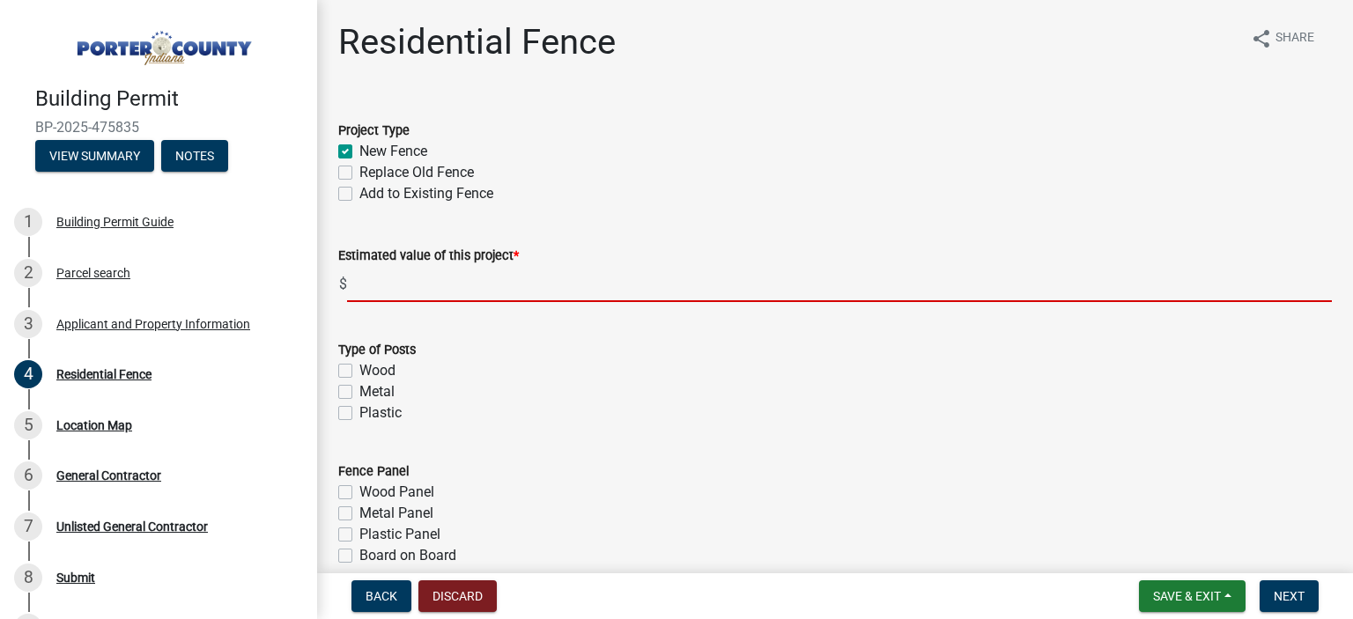
click at [405, 292] on input "text" at bounding box center [839, 284] width 985 height 36
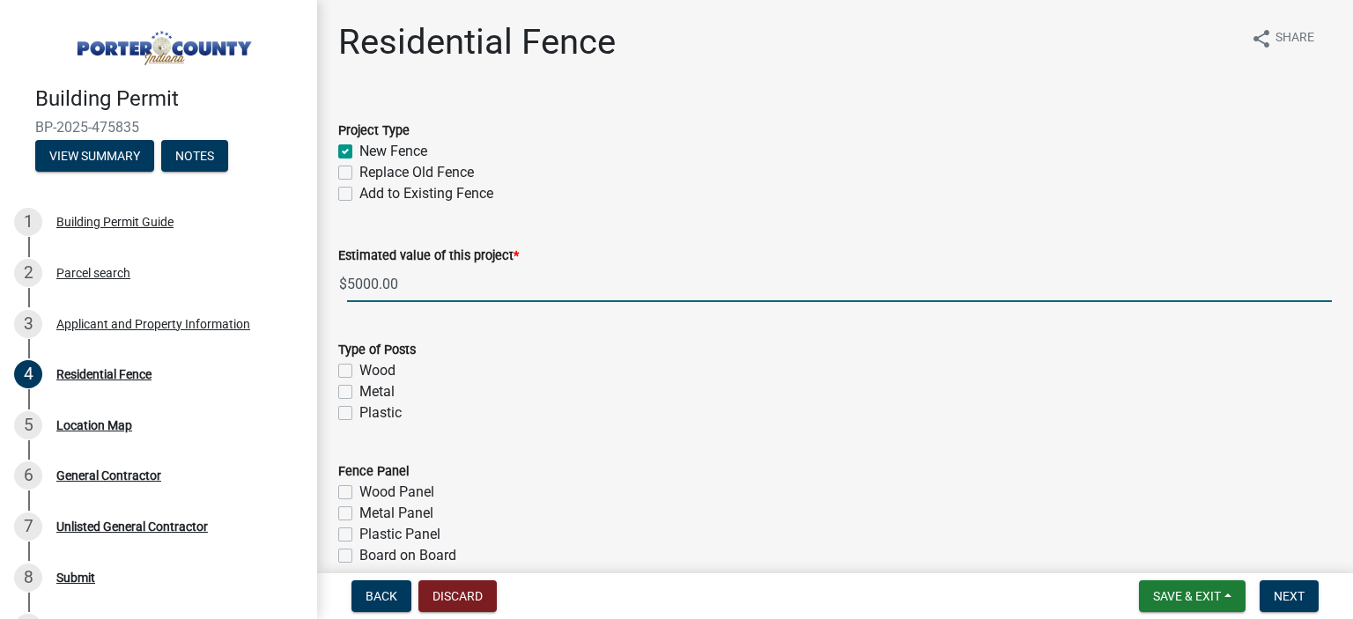
type input "5000"
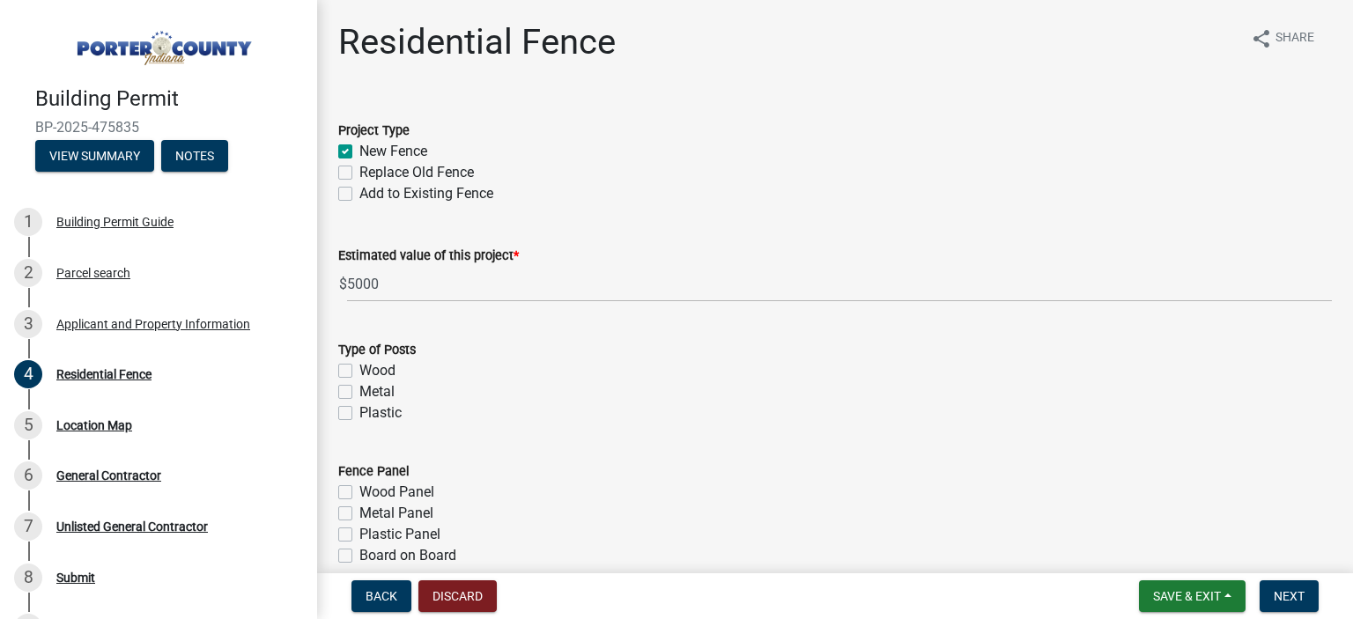
click at [445, 361] on div "Wood" at bounding box center [835, 370] width 994 height 21
click at [359, 391] on label "Metal" at bounding box center [376, 391] width 35 height 21
click at [359, 391] on input "Metal" at bounding box center [364, 386] width 11 height 11
checkbox input "true"
checkbox input "false"
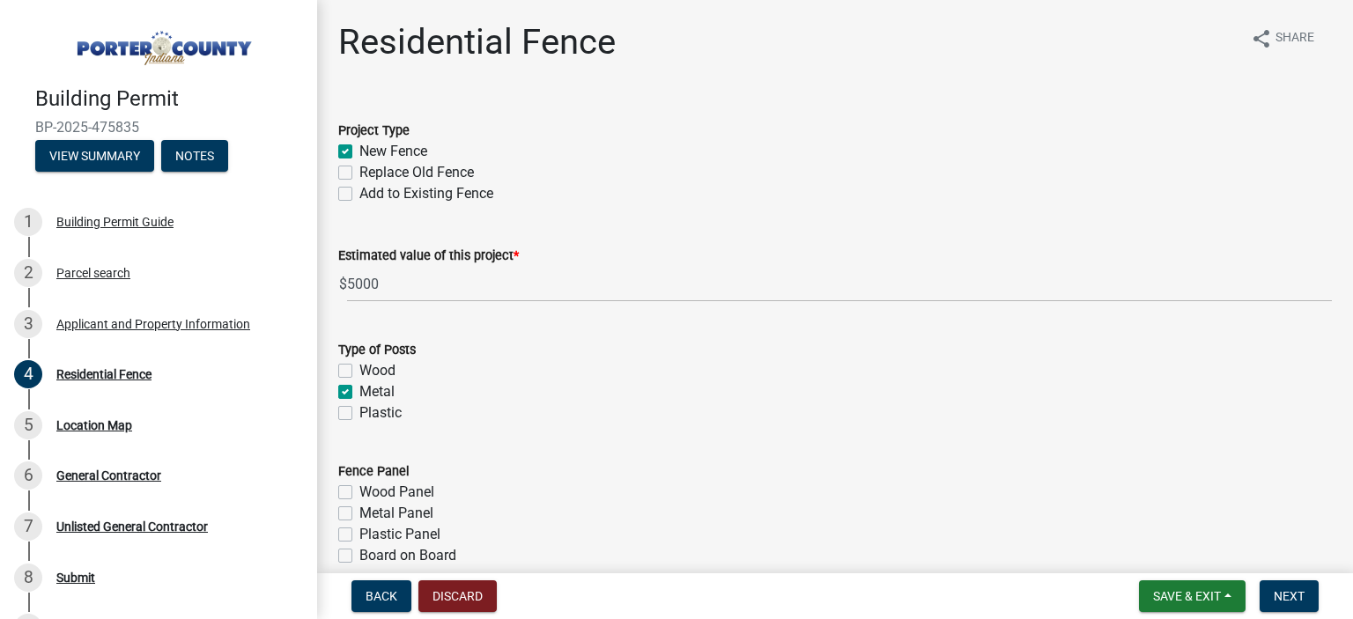
checkbox input "true"
checkbox input "false"
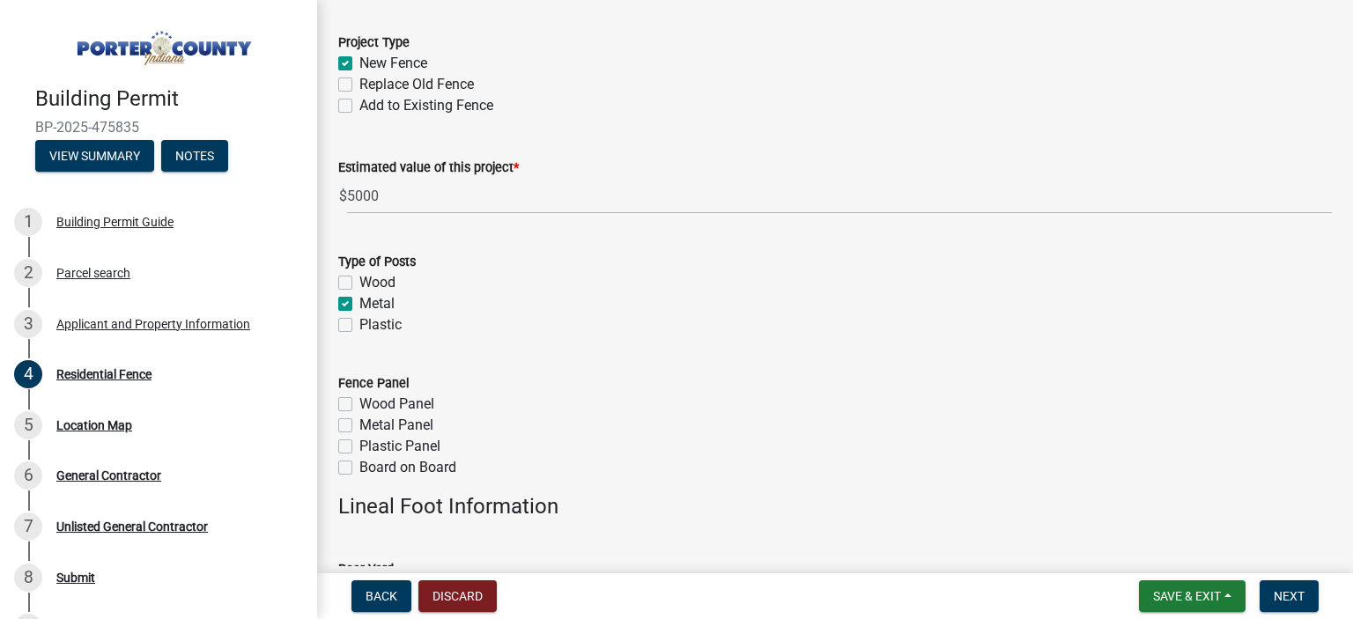
click at [359, 421] on label "Metal Panel" at bounding box center [396, 425] width 74 height 21
click at [359, 421] on input "Metal Panel" at bounding box center [364, 420] width 11 height 11
checkbox input "true"
checkbox input "false"
checkbox input "true"
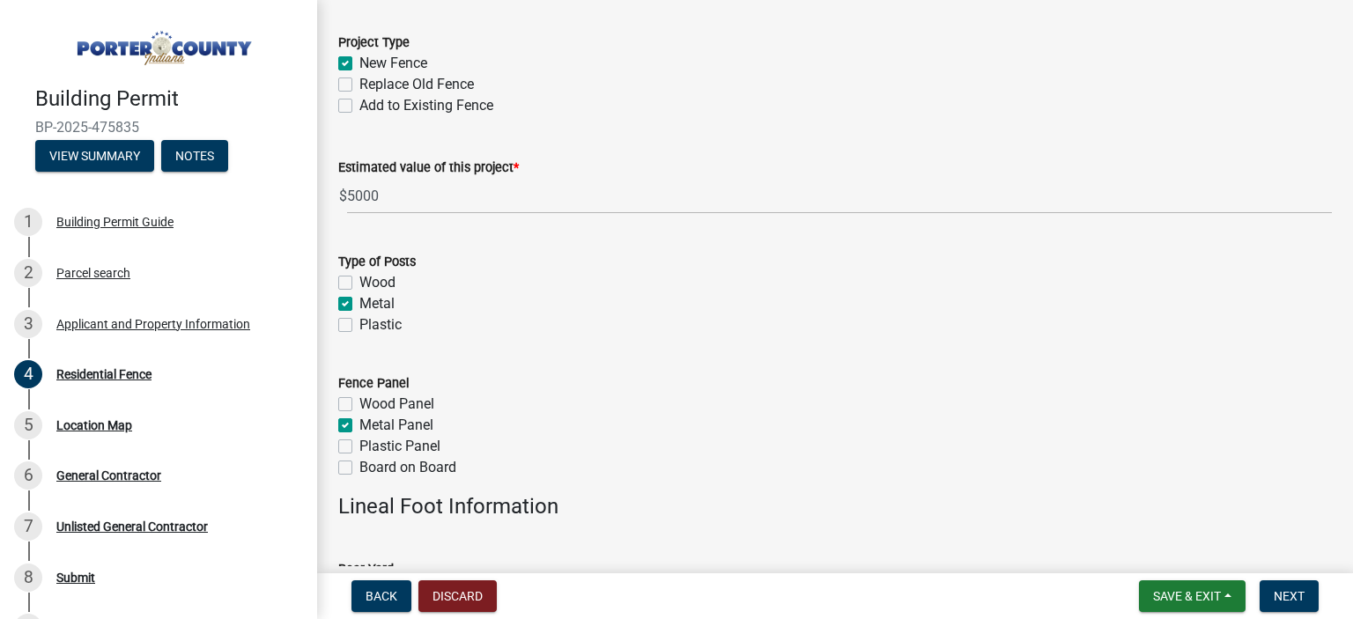
checkbox input "false"
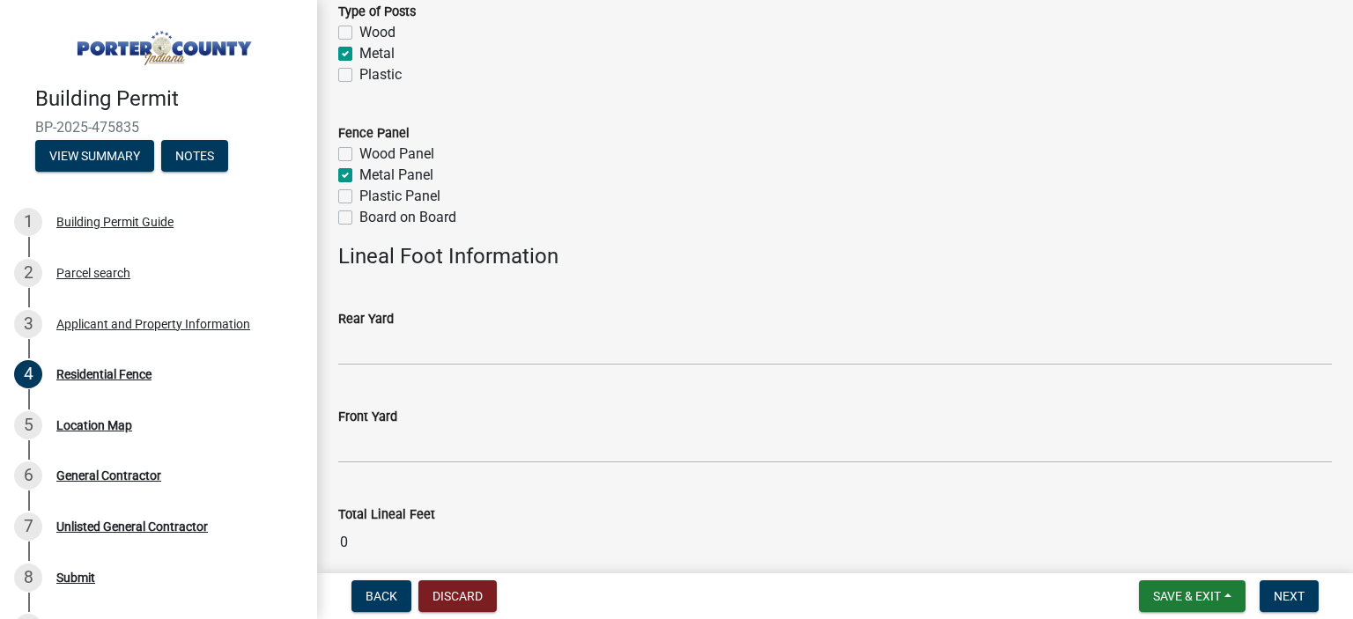
scroll to position [352, 0]
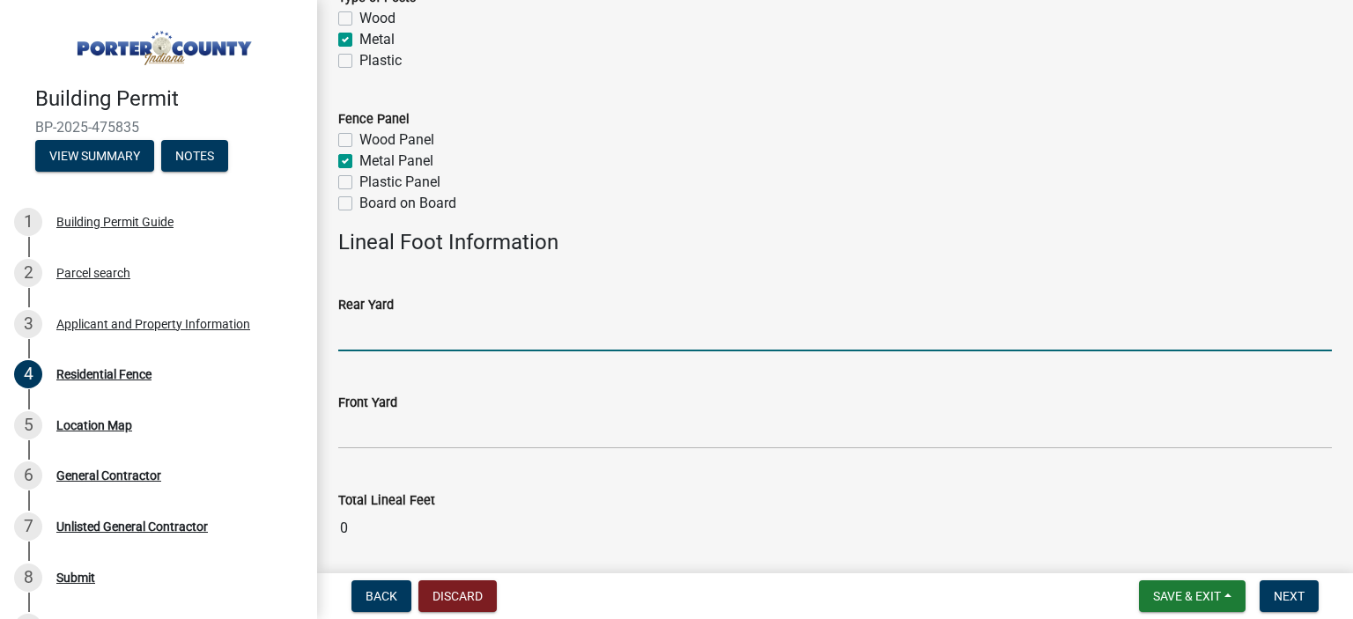
click at [415, 330] on input "text" at bounding box center [835, 333] width 994 height 36
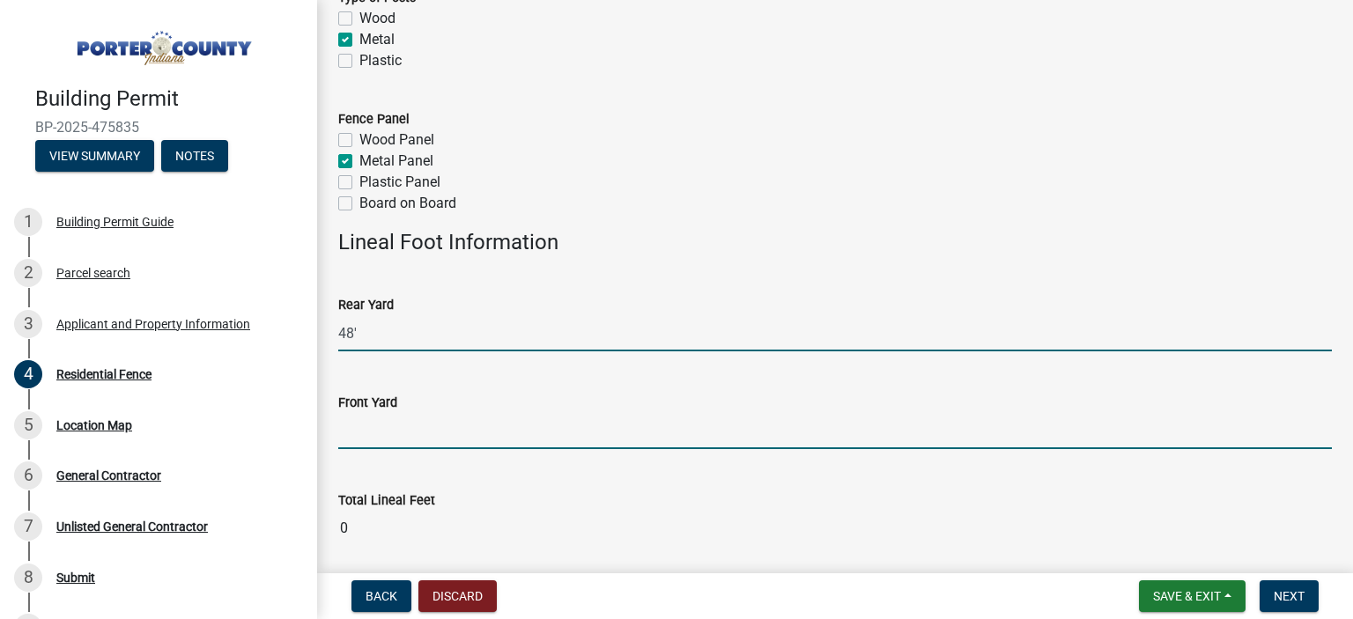
type input "48"
click at [421, 413] on input "text" at bounding box center [835, 431] width 994 height 36
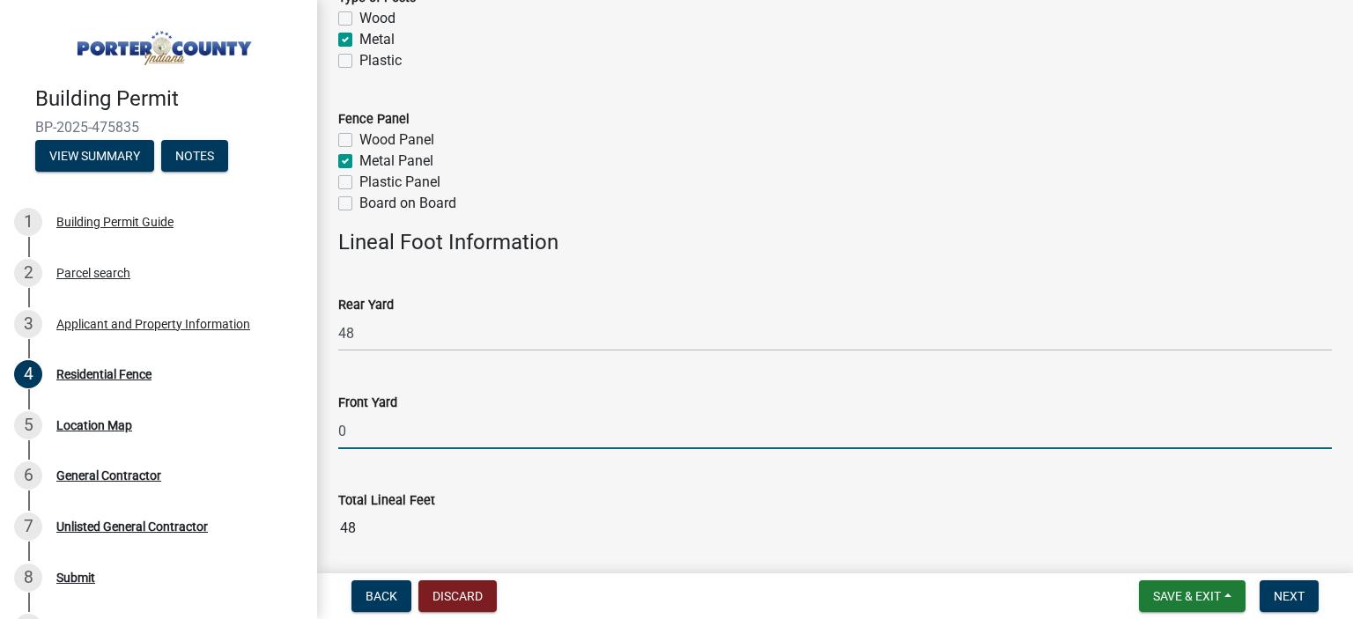
type input "0"
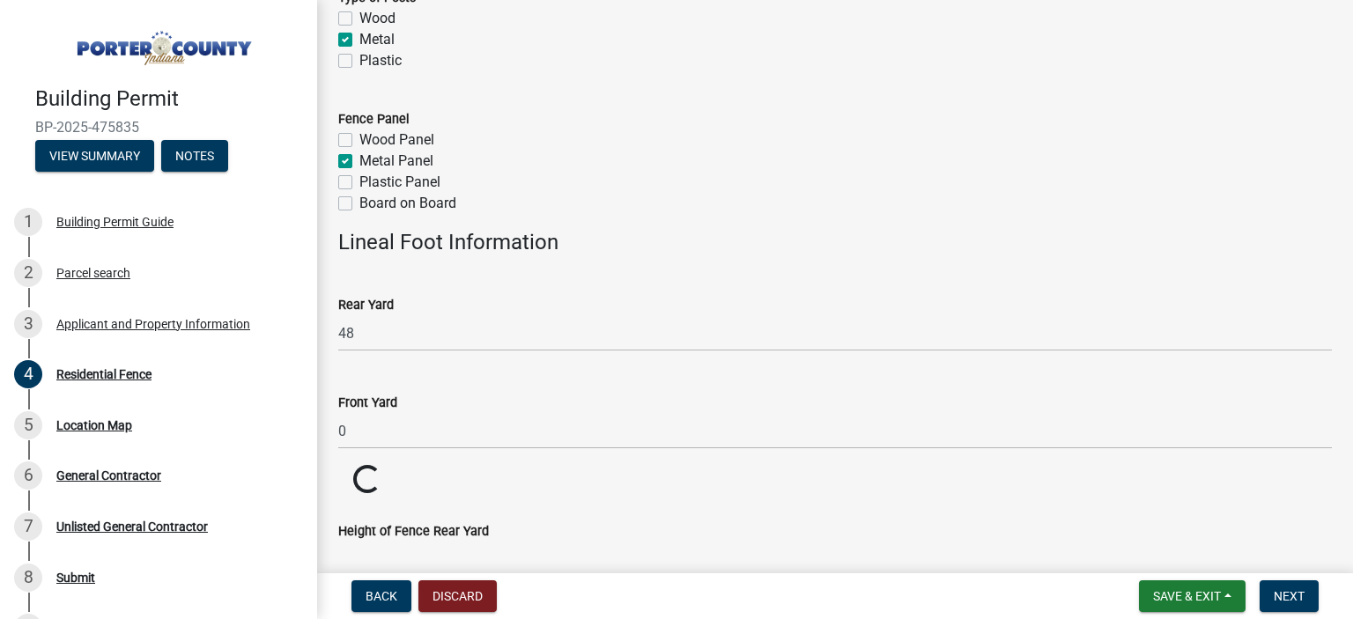
click at [710, 500] on wm-data-entity-input-list "Project Type New Fence Replace Old Fence Add to Existing Fence Estimated value …" at bounding box center [835, 281] width 994 height 1071
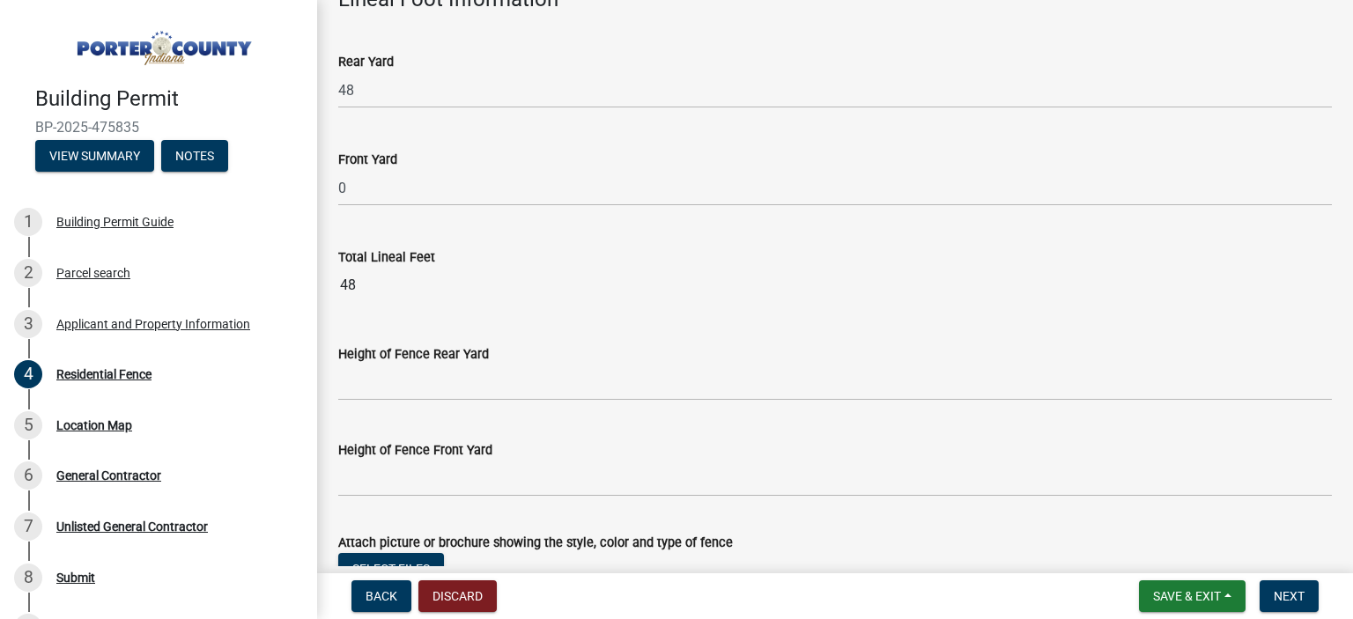
scroll to position [617, 0]
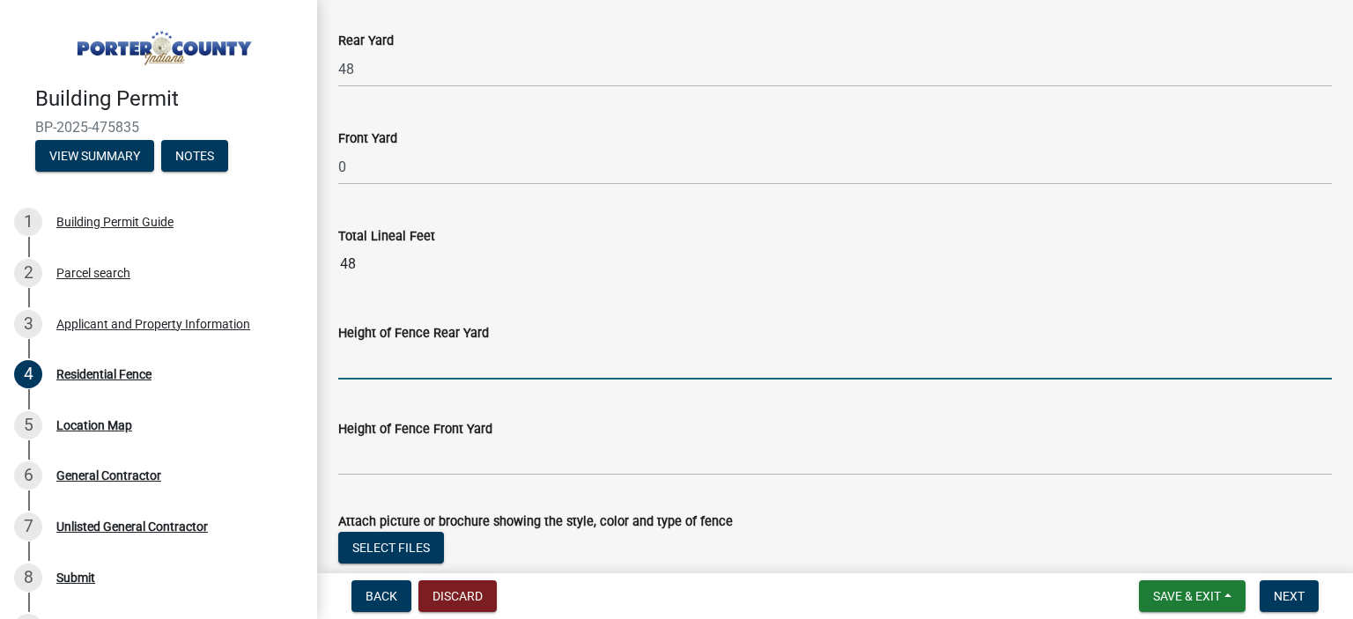
click at [387, 359] on input "Height of Fence Rear Yard" at bounding box center [835, 362] width 994 height 36
click at [366, 364] on input "5'" at bounding box center [835, 362] width 994 height 36
type input "5' & 6'"
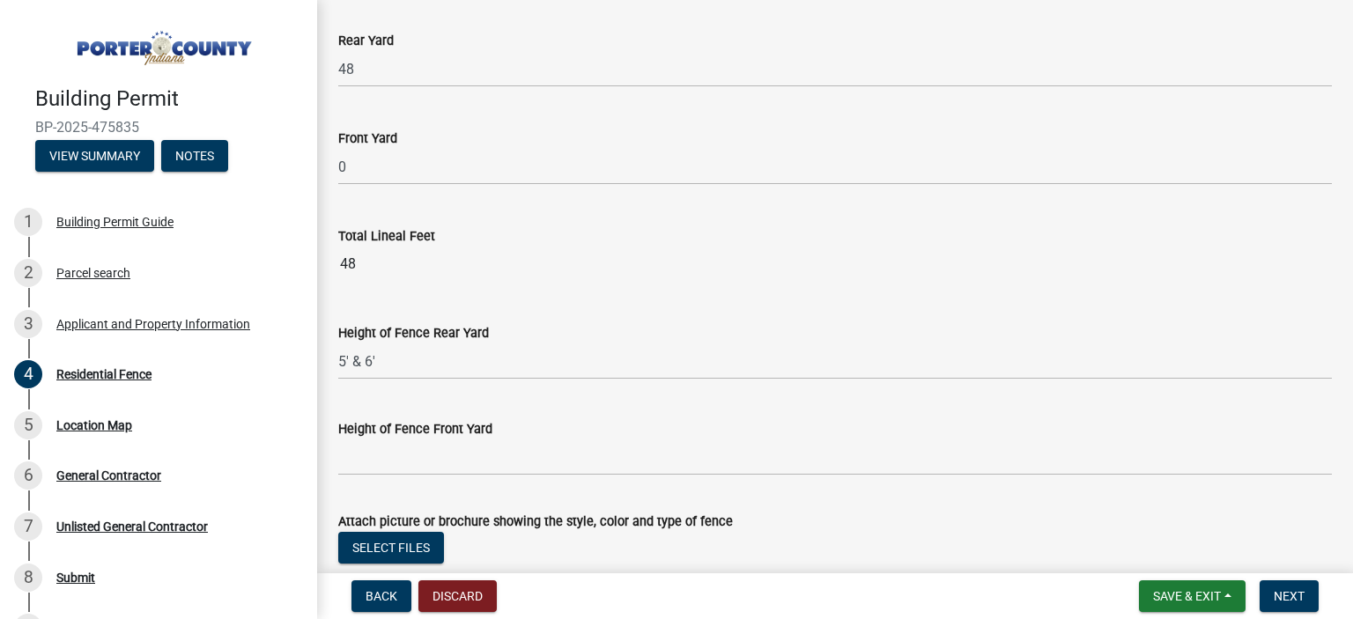
click at [602, 426] on div "Height of Fence Front Yard" at bounding box center [835, 428] width 994 height 21
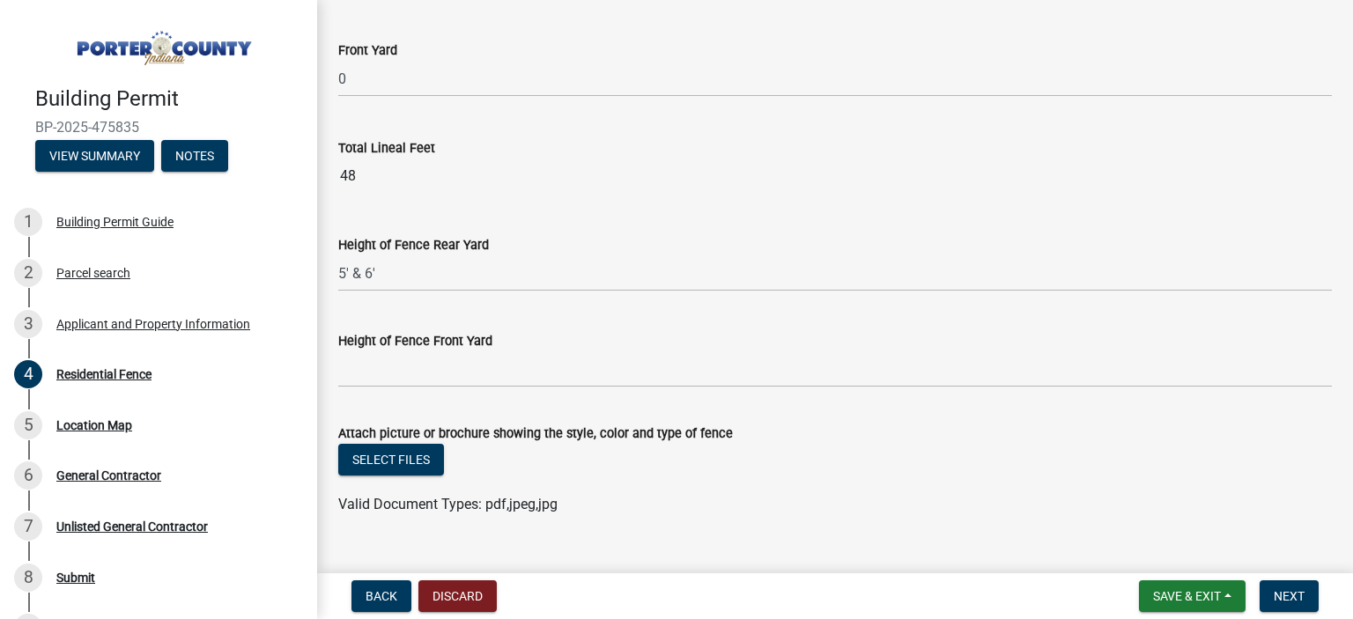
scroll to position [737, 0]
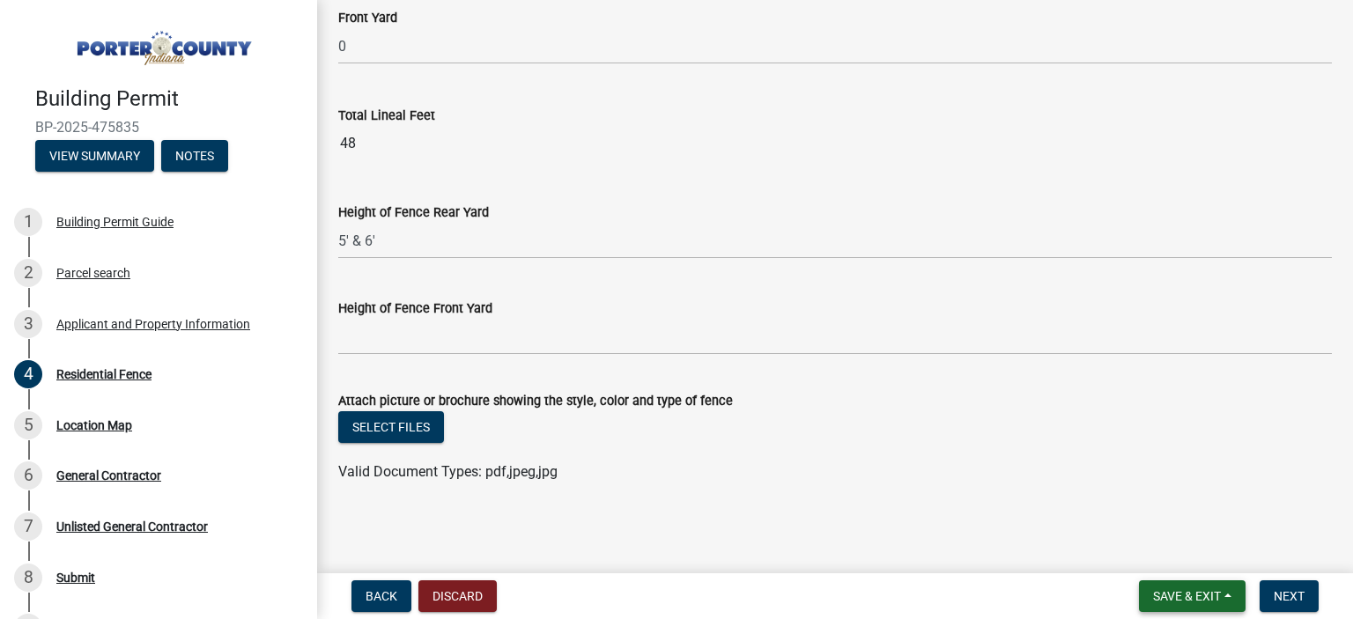
click at [1174, 598] on span "Save & Exit" at bounding box center [1187, 596] width 68 height 14
click at [1197, 545] on button "Save & Exit" at bounding box center [1175, 550] width 141 height 42
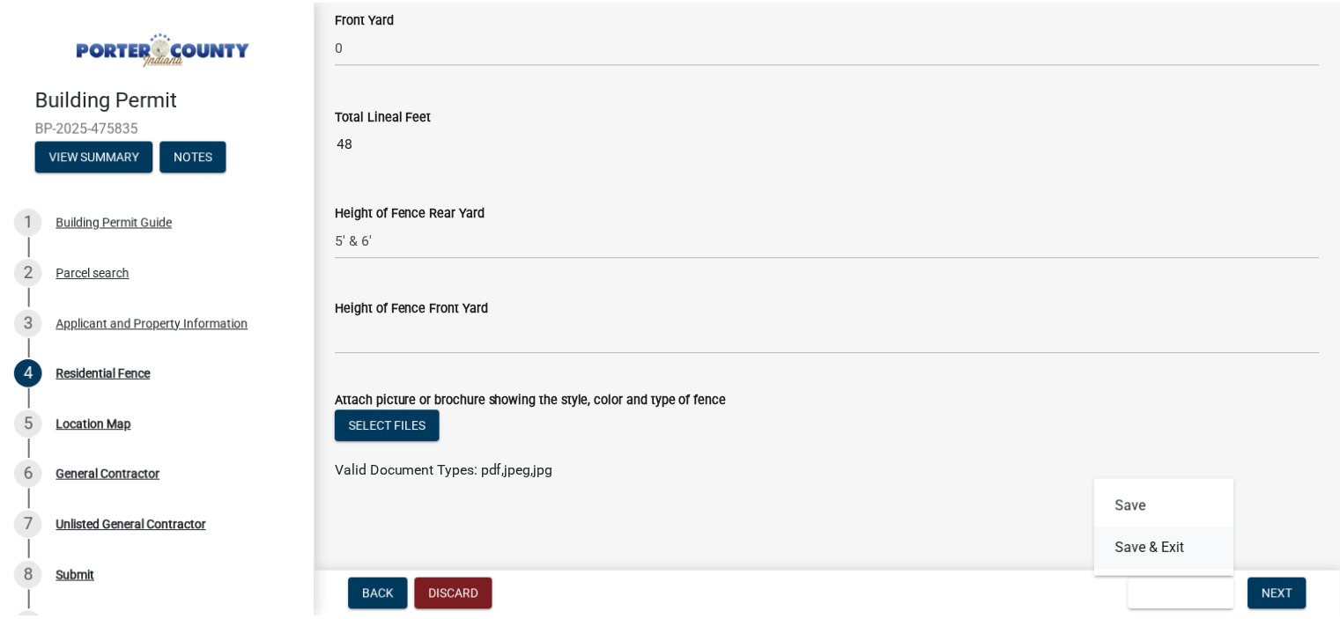
scroll to position [0, 0]
